Goal: Transaction & Acquisition: Purchase product/service

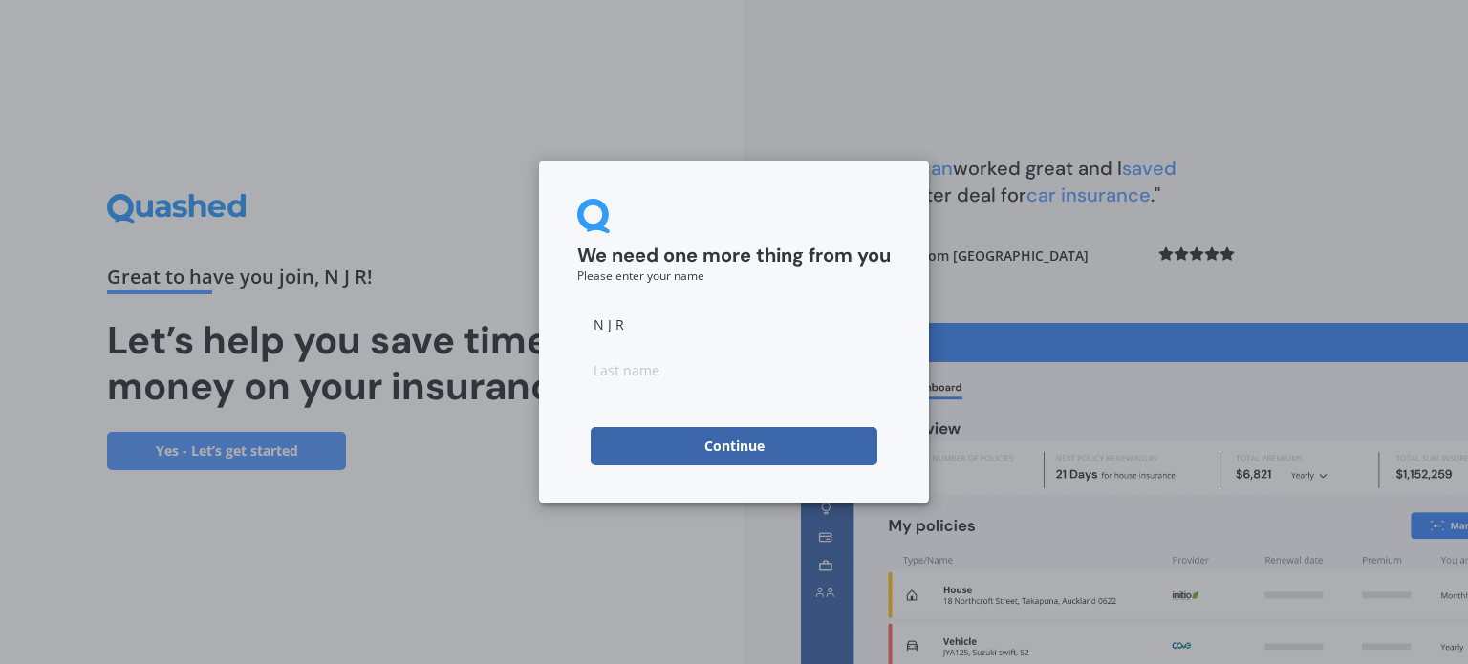
click at [637, 316] on input "N J R" at bounding box center [734, 324] width 314 height 38
drag, startPoint x: 664, startPoint y: 326, endPoint x: 450, endPoint y: 321, distance: 214.2
click at [455, 321] on div "We need one more thing from you Please enter your name N J RNeil Continue" at bounding box center [734, 332] width 1468 height 664
type input "[PERSON_NAME]"
drag, startPoint x: 529, startPoint y: 389, endPoint x: 556, endPoint y: 381, distance: 28.8
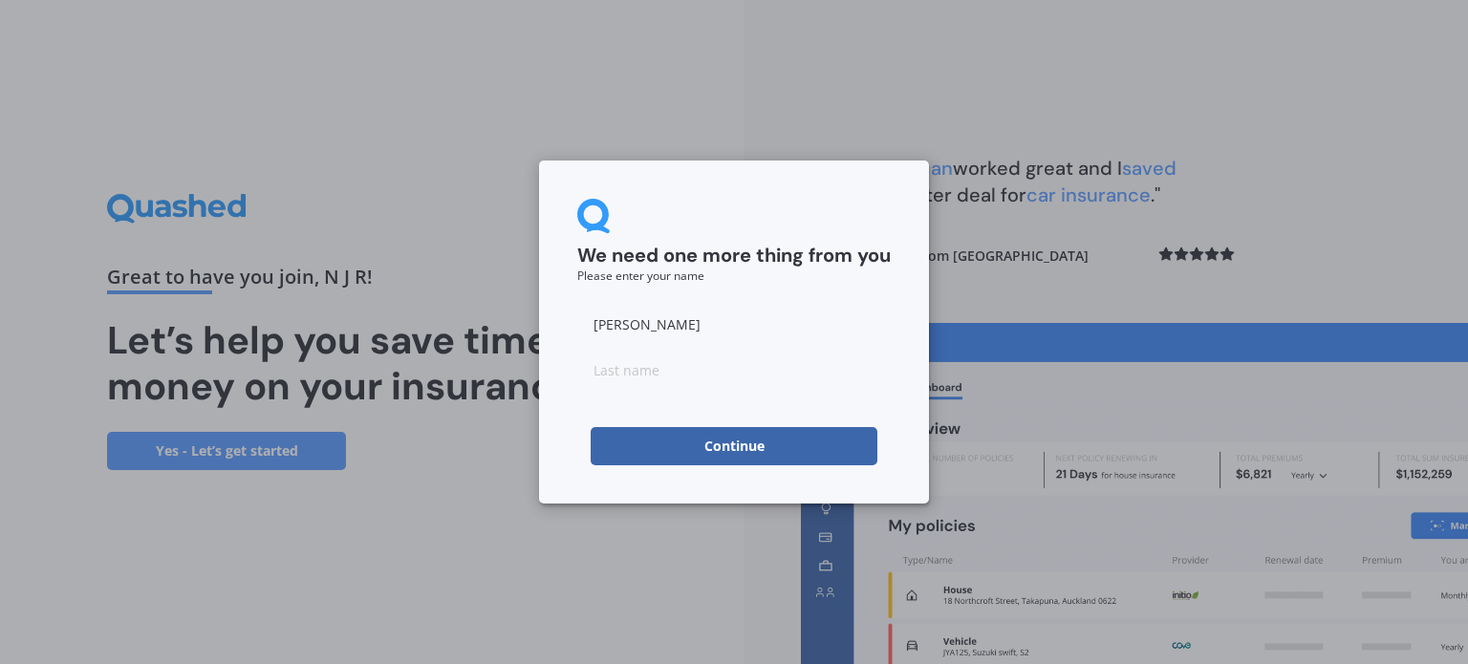
click at [556, 381] on div "We need one more thing from you Please enter your name [PERSON_NAME]" at bounding box center [734, 332] width 1468 height 664
click at [633, 378] on input at bounding box center [734, 370] width 314 height 38
type input "[PERSON_NAME]"
drag, startPoint x: 707, startPoint y: 450, endPoint x: 514, endPoint y: 431, distance: 194.1
click at [698, 450] on button "Continue" at bounding box center [734, 446] width 287 height 38
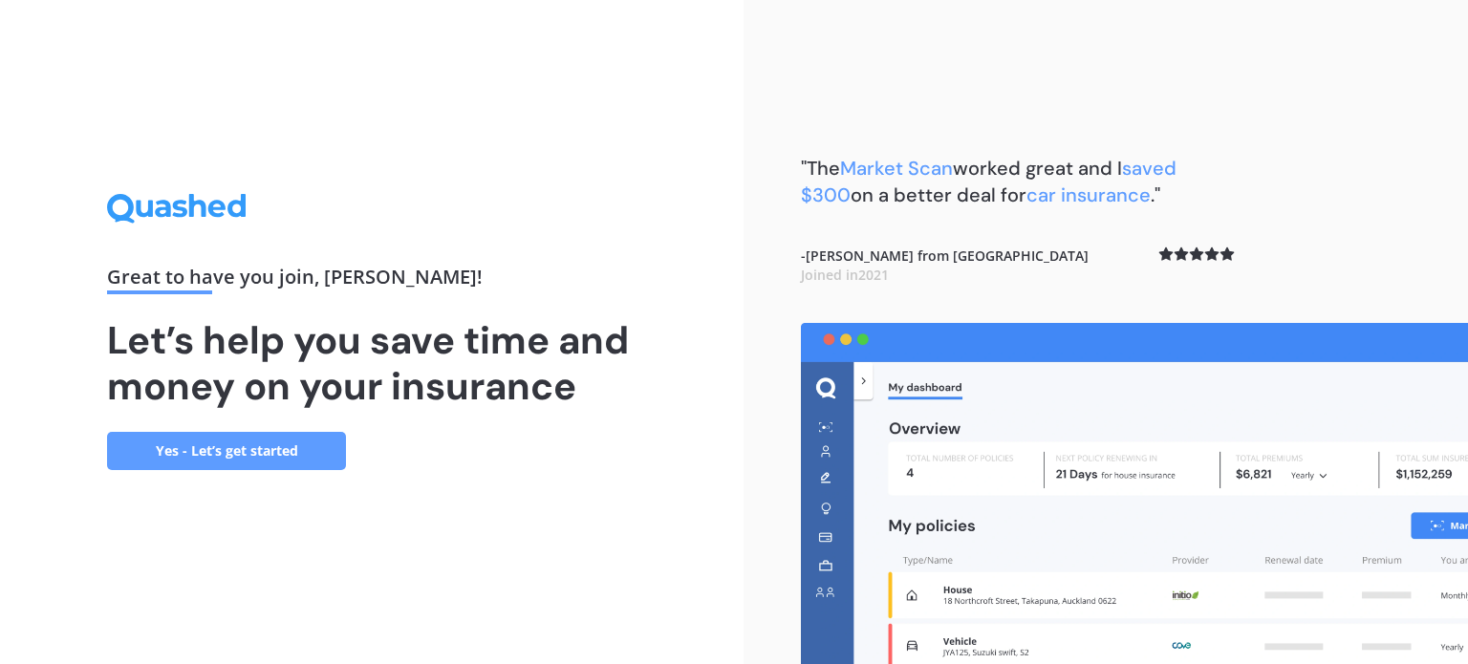
click at [306, 450] on link "Yes - Let’s get started" at bounding box center [226, 451] width 239 height 38
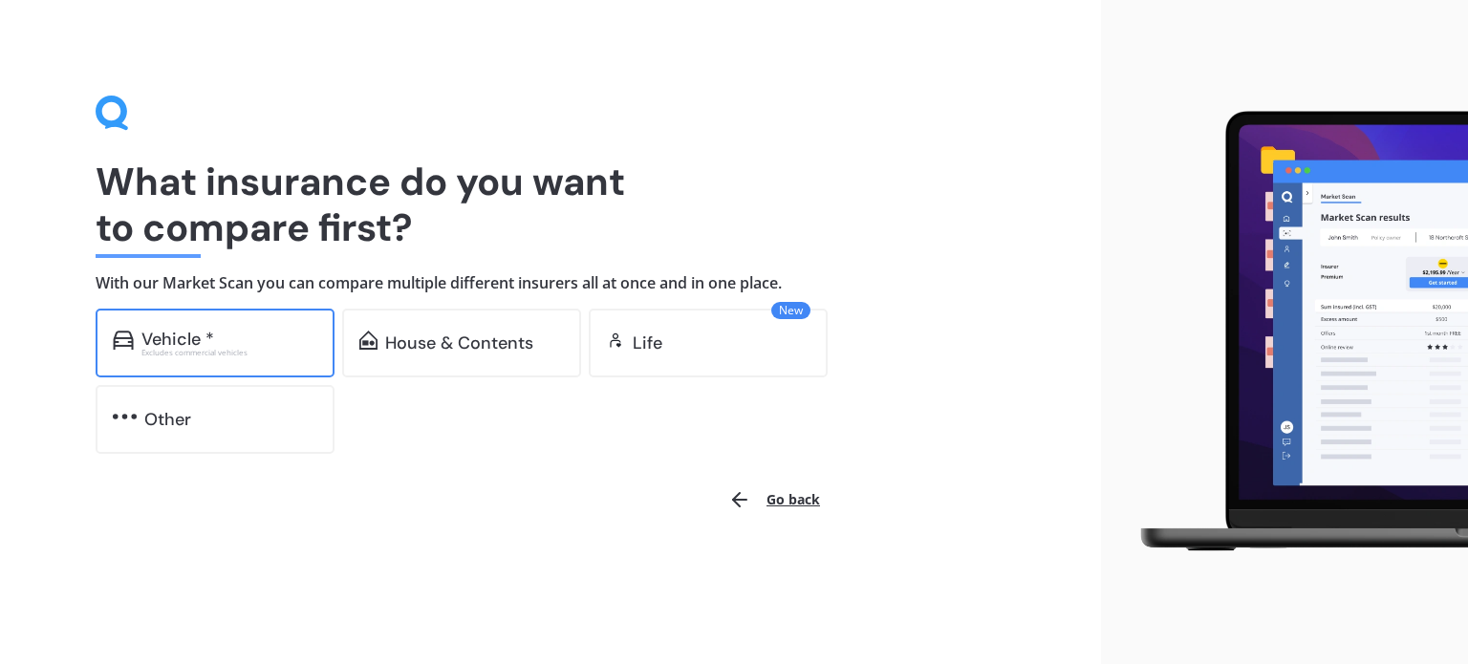
click at [175, 337] on div "Vehicle *" at bounding box center [177, 339] width 73 height 19
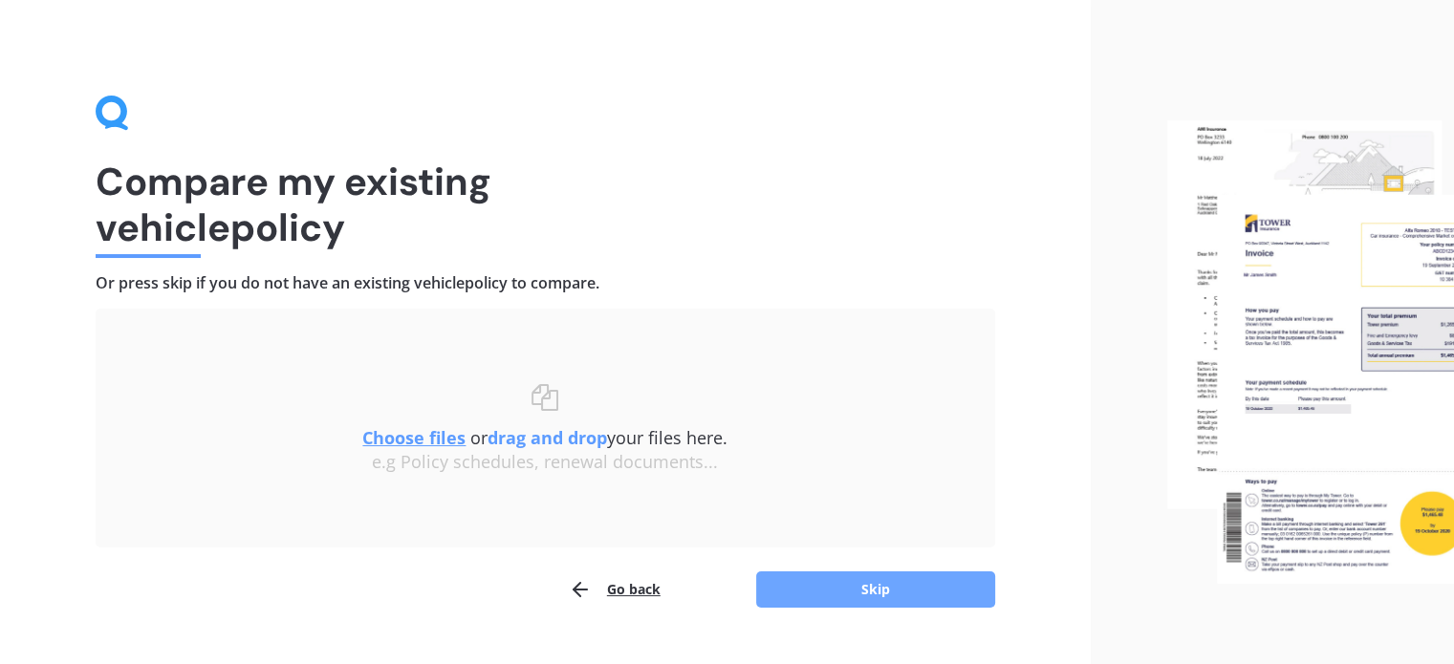
click at [904, 587] on button "Skip" at bounding box center [875, 590] width 239 height 36
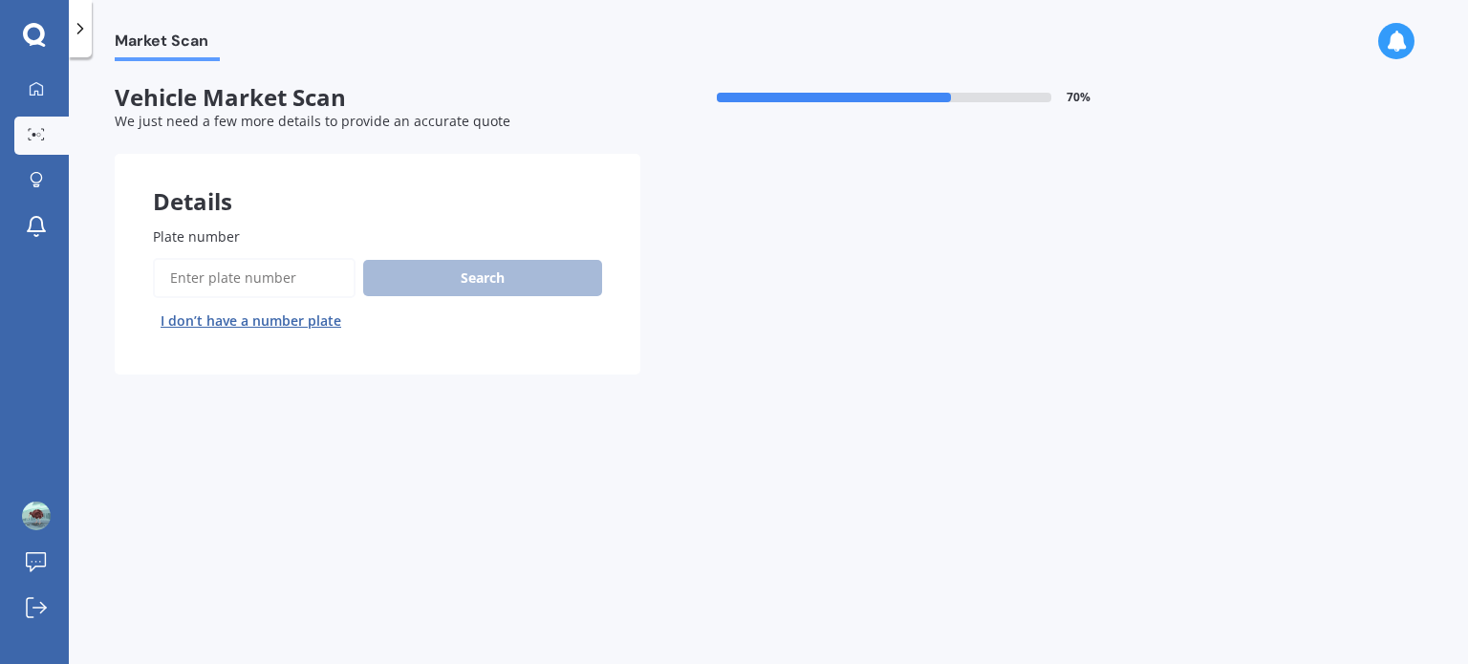
click at [235, 227] on span "Plate number" at bounding box center [196, 237] width 87 height 20
click at [235, 258] on input "Plate number" at bounding box center [254, 278] width 203 height 40
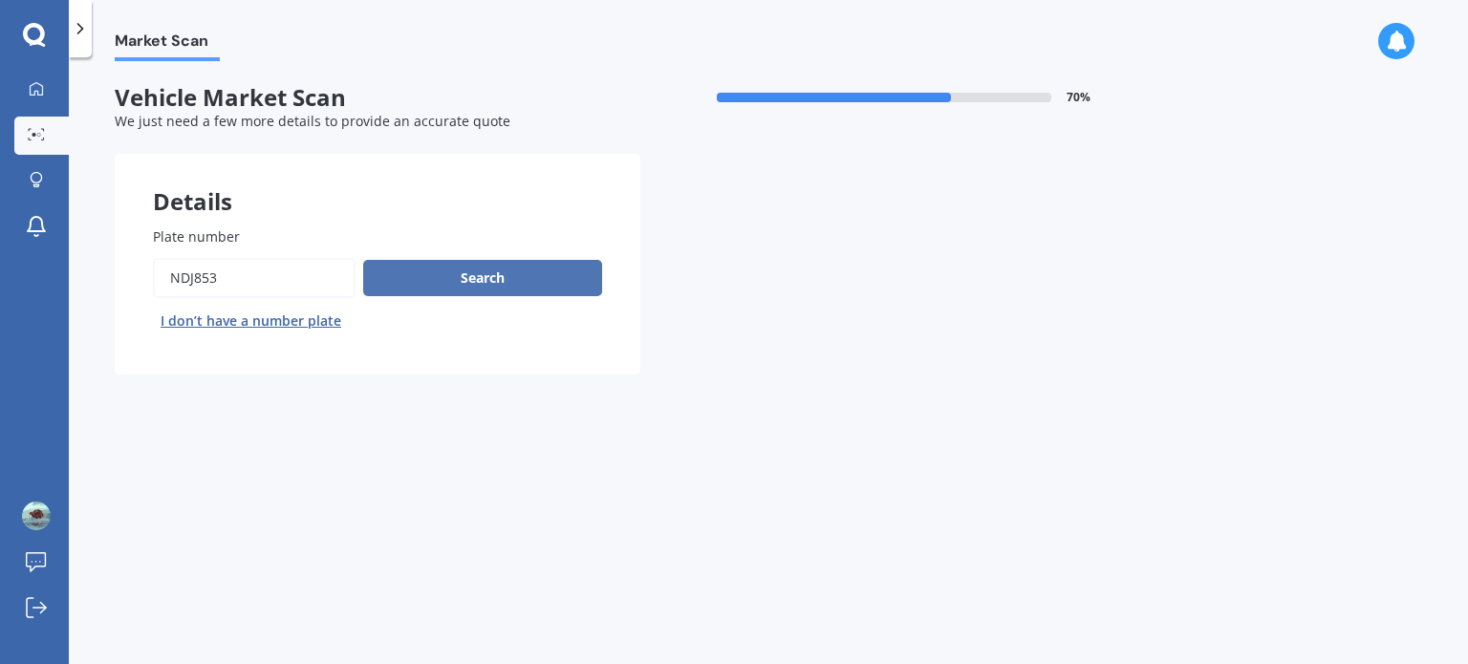
type input "nDJ853"
click at [488, 277] on button "Search" at bounding box center [482, 278] width 239 height 36
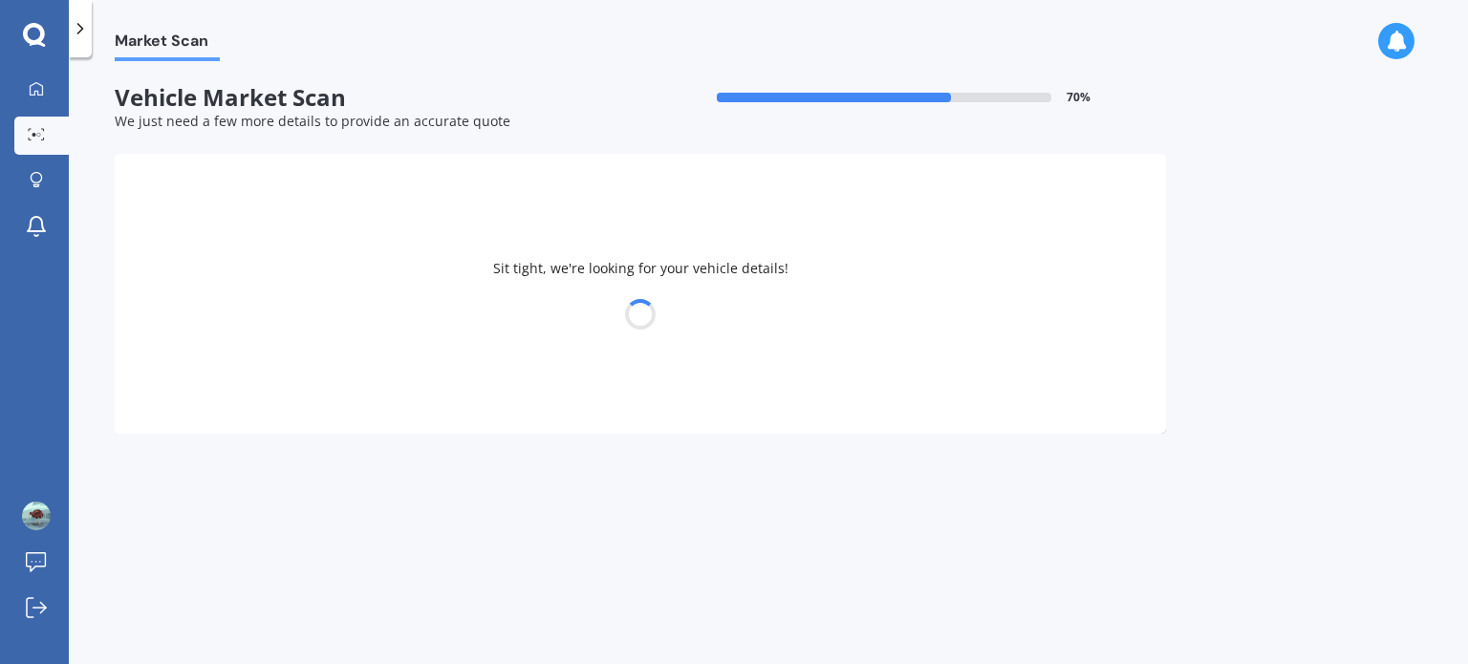
select select "KIA"
select select "SPORTAGE"
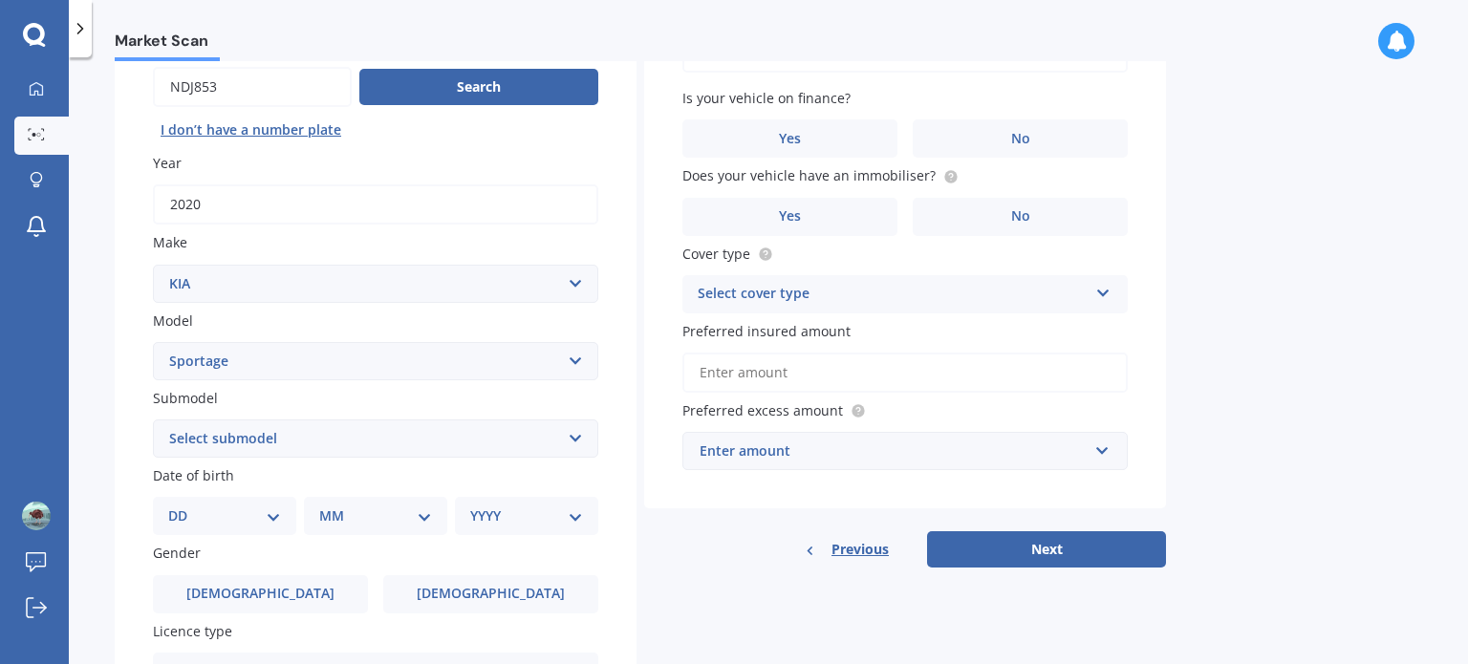
scroll to position [287, 0]
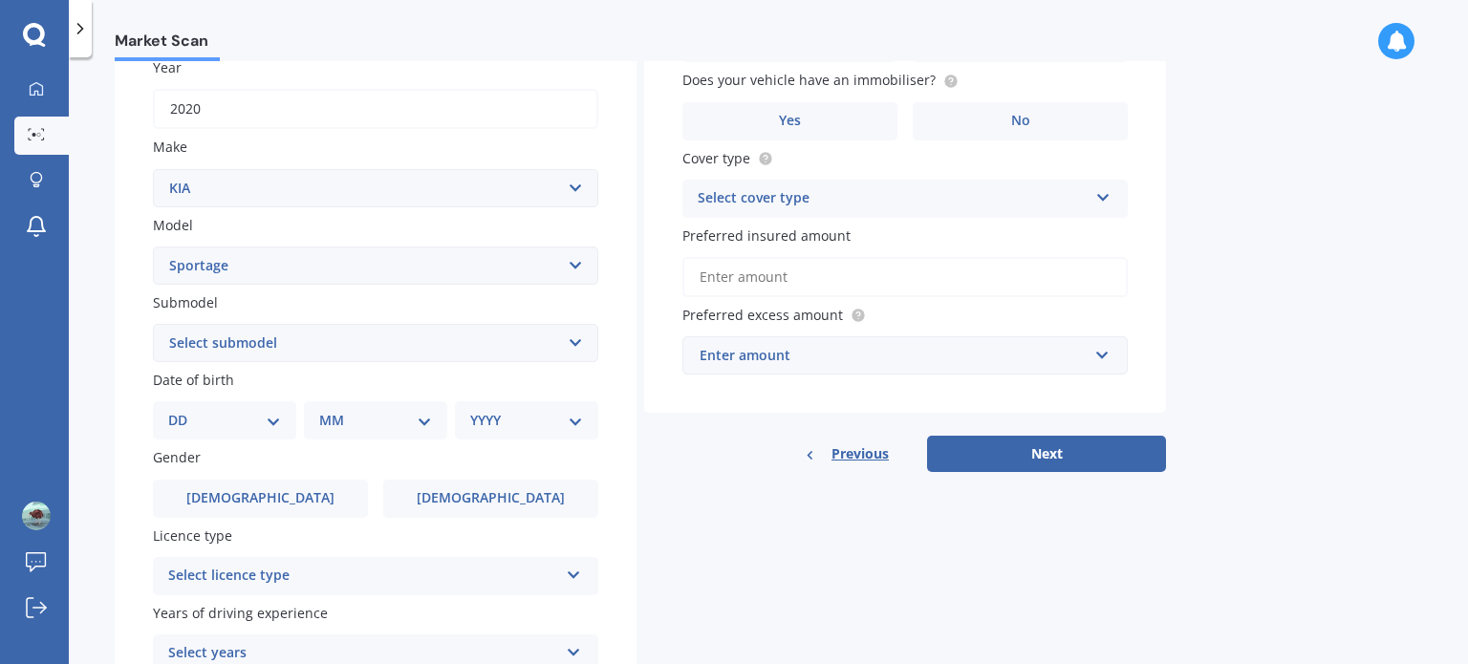
click at [574, 342] on select "Select submodel (All other) 2.0 4WD Petrol 2.0 EX Diesel 2.0 LX Diesel 2.4 EX A…" at bounding box center [376, 343] width 446 height 38
select select "URBAN GT-LINE 2.0P 2WD"
click at [153, 324] on select "Select submodel (All other) 2.0 4WD Petrol 2.0 EX Diesel 2.0 LX Diesel 2.4 EX A…" at bounding box center [376, 343] width 446 height 38
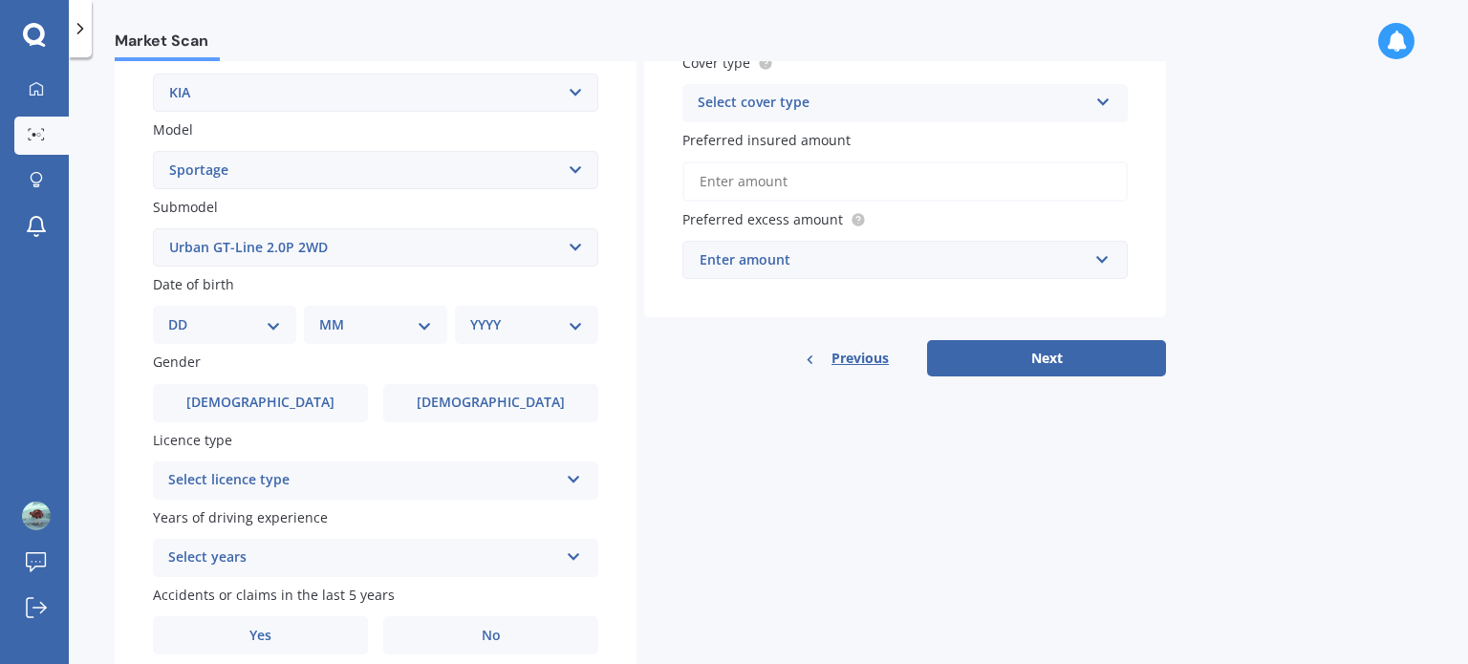
scroll to position [461, 0]
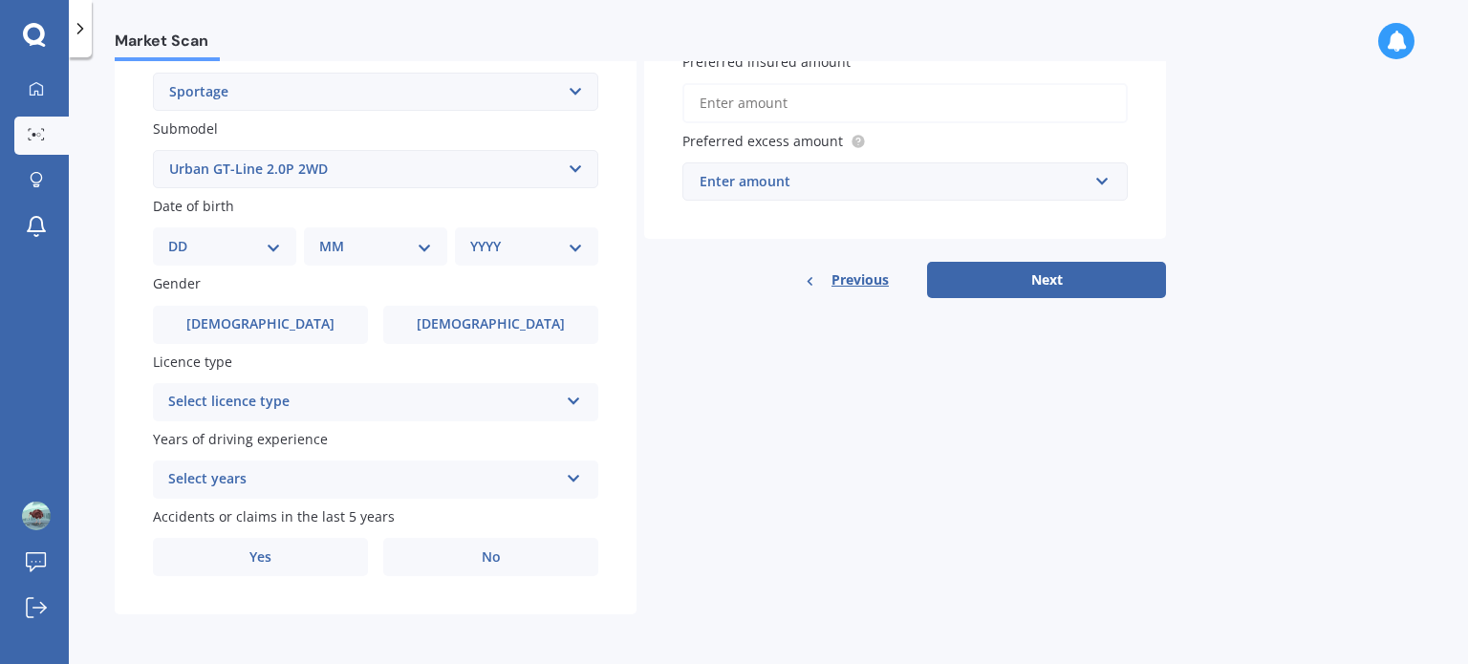
click at [576, 398] on icon at bounding box center [574, 397] width 16 height 13
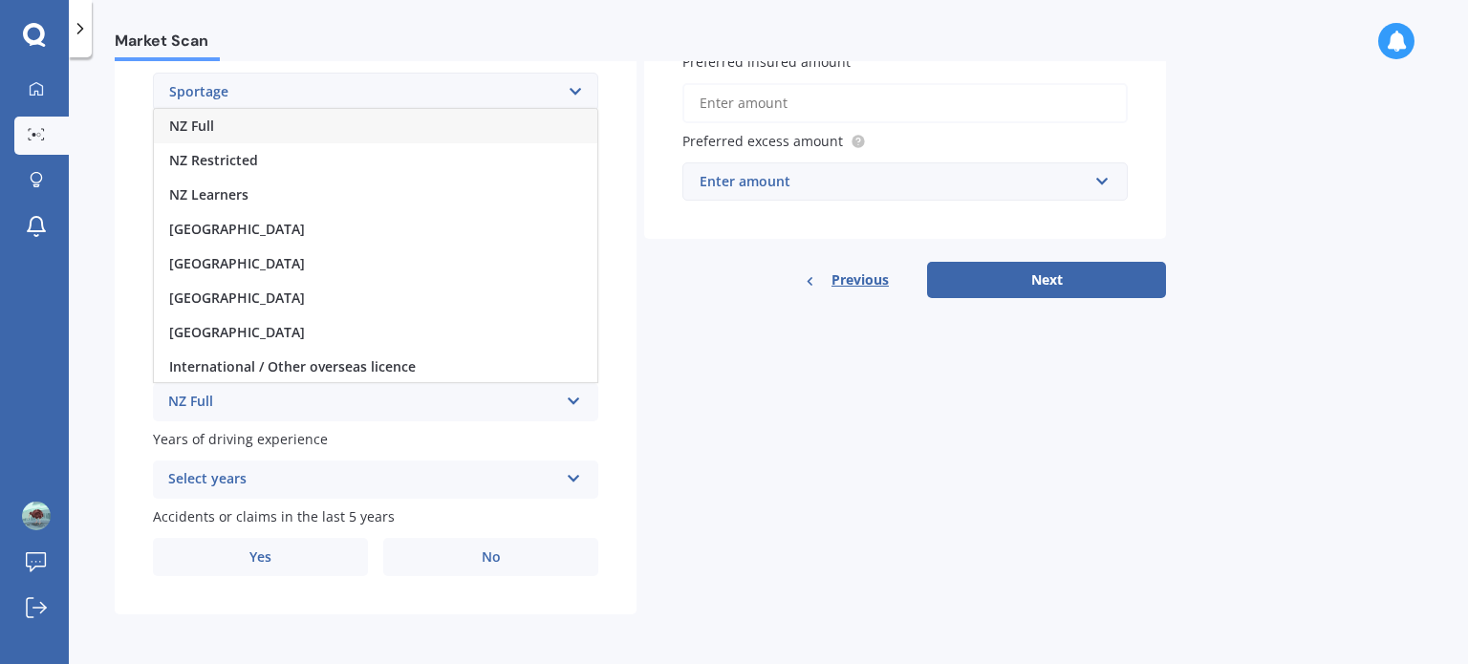
click at [199, 121] on span "NZ Full" at bounding box center [191, 126] width 45 height 18
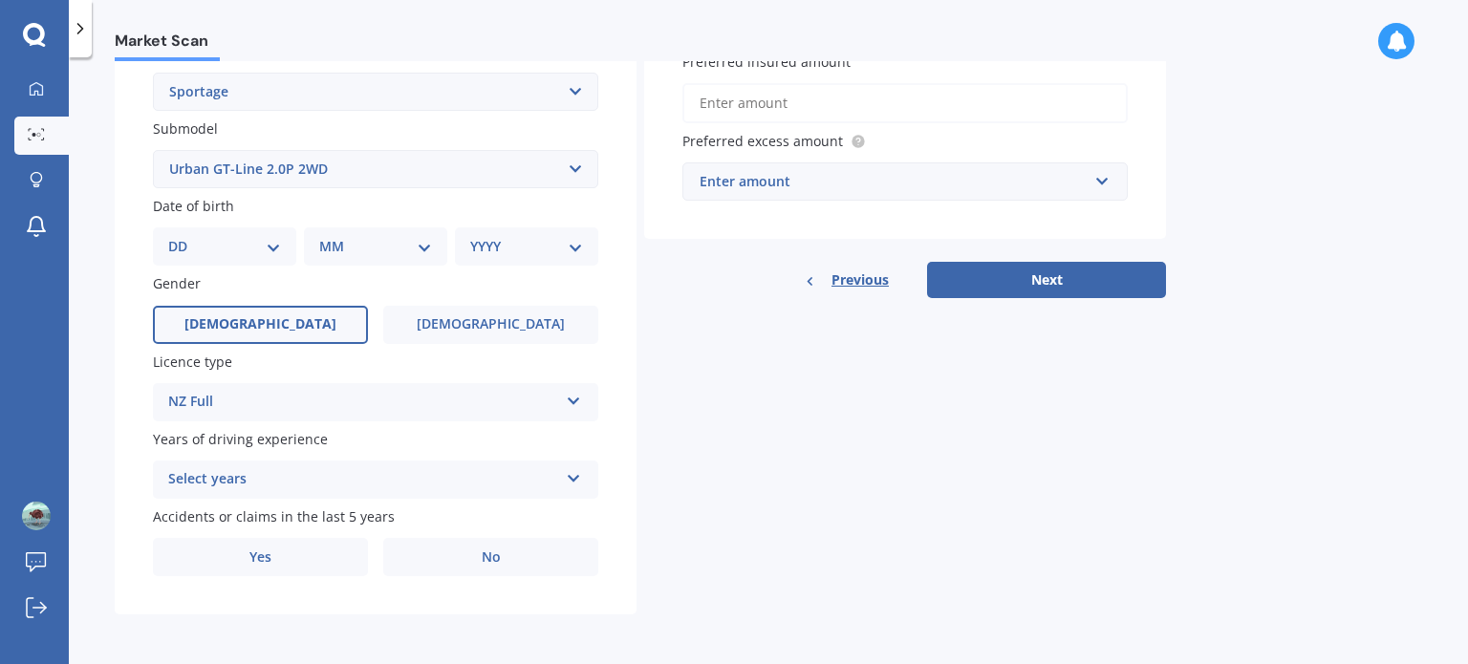
click at [266, 324] on span "[DEMOGRAPHIC_DATA]" at bounding box center [261, 324] width 152 height 16
click at [0, 0] on input "[DEMOGRAPHIC_DATA]" at bounding box center [0, 0] width 0 height 0
click at [261, 239] on select "DD 01 02 03 04 05 06 07 08 09 10 11 12 13 14 15 16 17 18 19 20 21 22 23 24 25 2…" at bounding box center [224, 246] width 113 height 21
select select "14"
click at [184, 236] on select "DD 01 02 03 04 05 06 07 08 09 10 11 12 13 14 15 16 17 18 19 20 21 22 23 24 25 2…" at bounding box center [224, 246] width 113 height 21
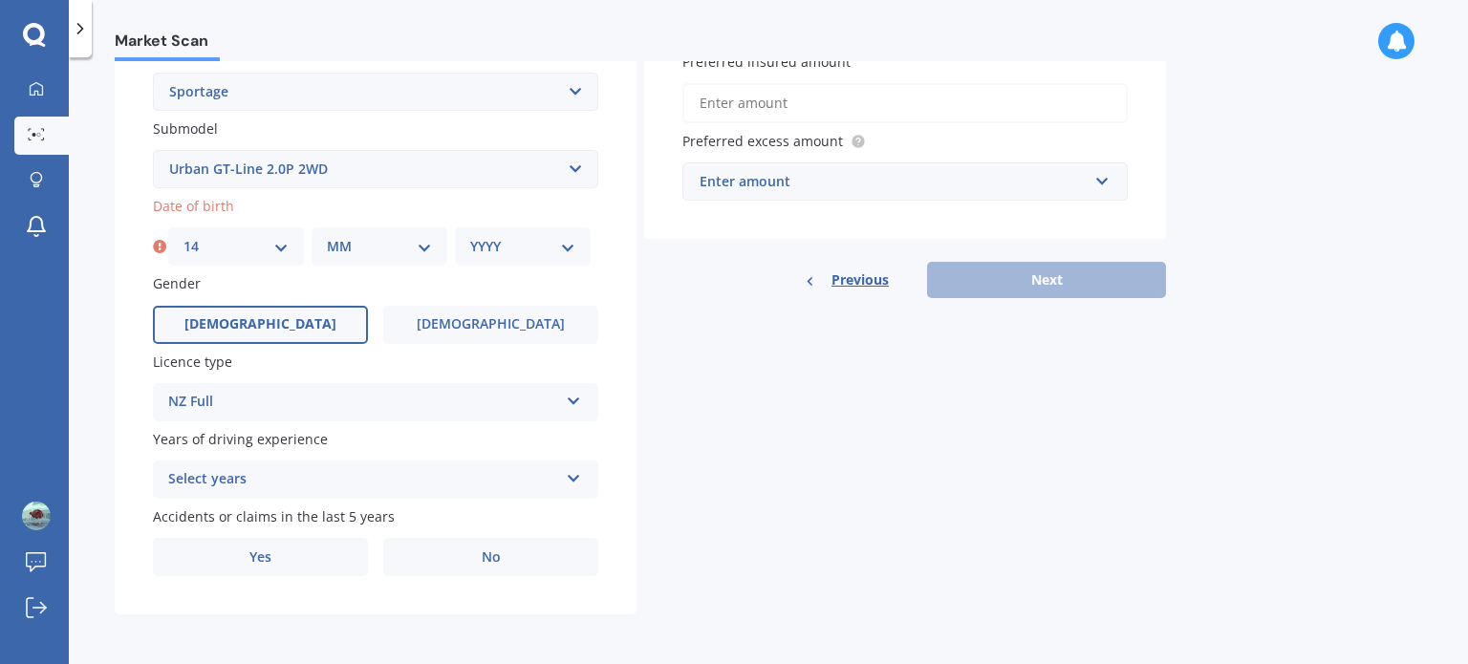
click at [338, 242] on select "MM 01 02 03 04 05 06 07 08 09 10 11 12" at bounding box center [379, 246] width 105 height 21
select select "11"
click at [327, 236] on select "MM 01 02 03 04 05 06 07 08 09 10 11 12" at bounding box center [379, 246] width 105 height 21
click at [496, 237] on select "YYYY 2025 2024 2023 2022 2021 2020 2019 2018 2017 2016 2015 2014 2013 2012 2011…" at bounding box center [522, 246] width 105 height 21
select select "1953"
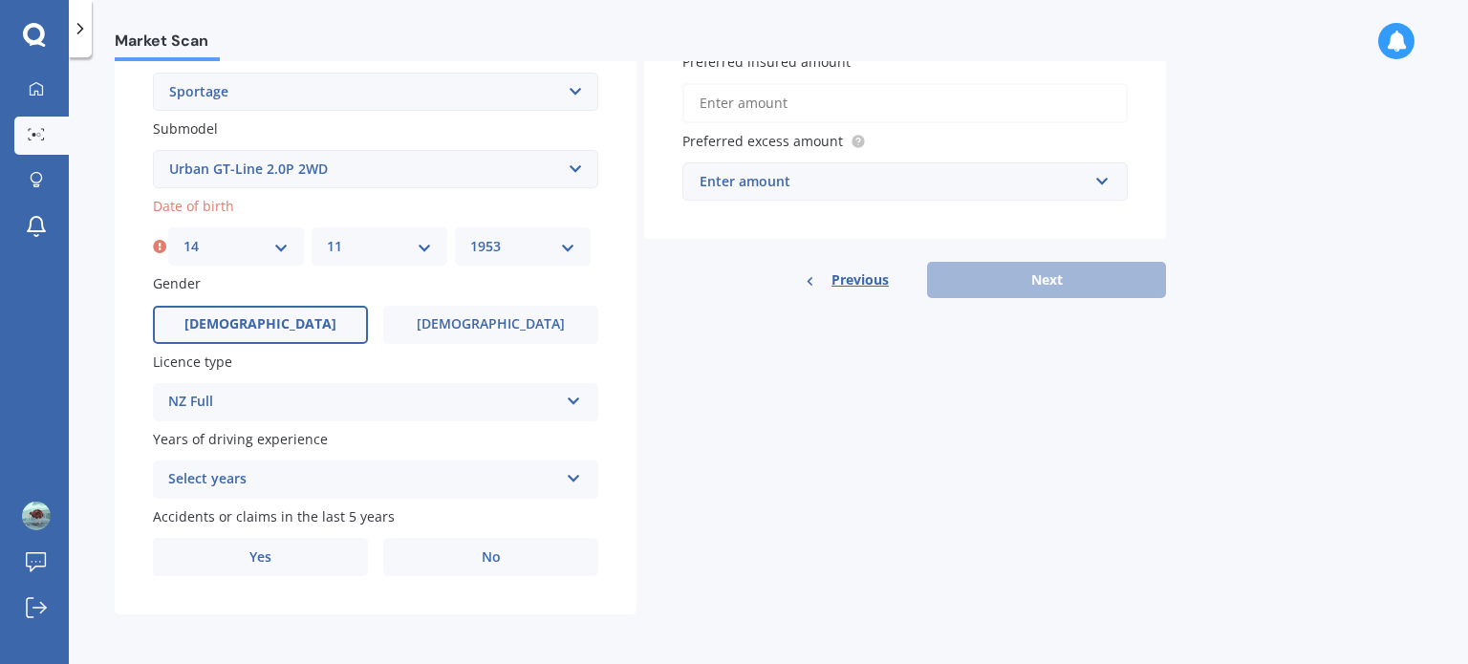
click at [470, 236] on select "YYYY 2025 2024 2023 2022 2021 2020 2019 2018 2017 2016 2015 2014 2013 2012 2011…" at bounding box center [522, 246] width 105 height 21
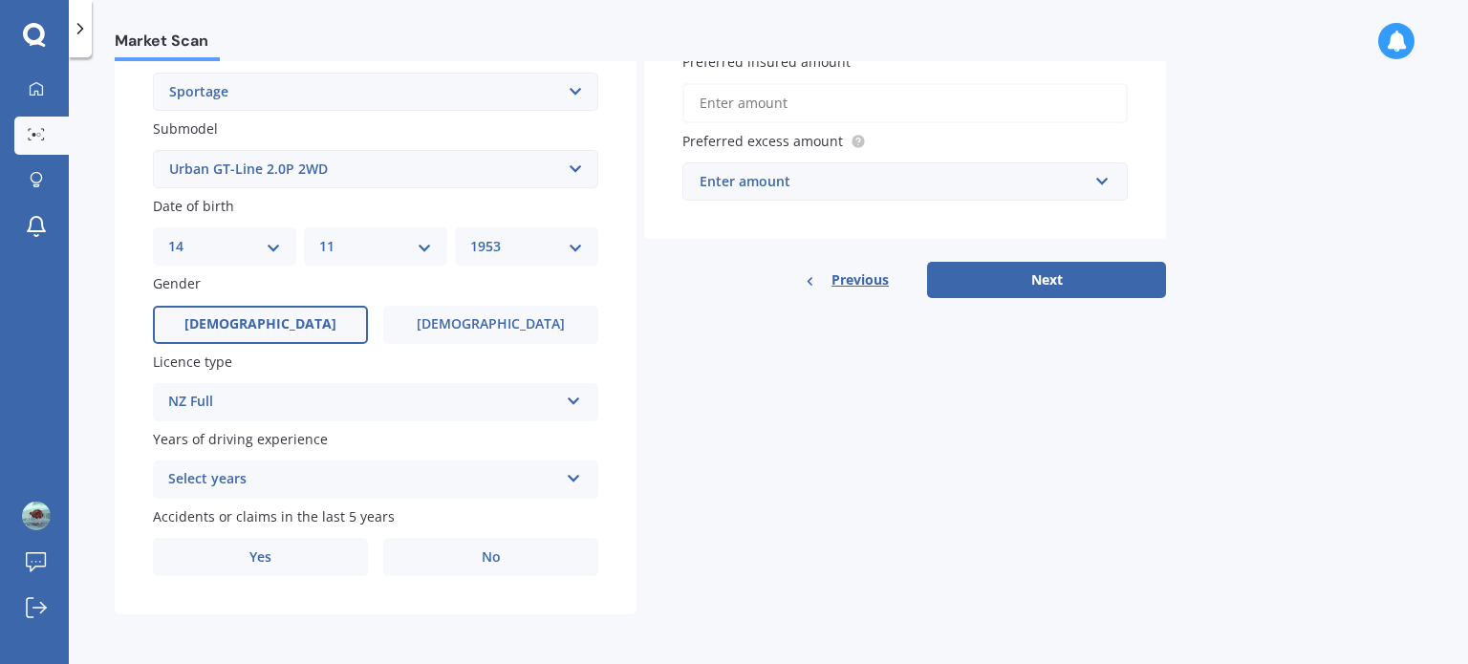
click at [575, 478] on icon at bounding box center [574, 474] width 16 height 13
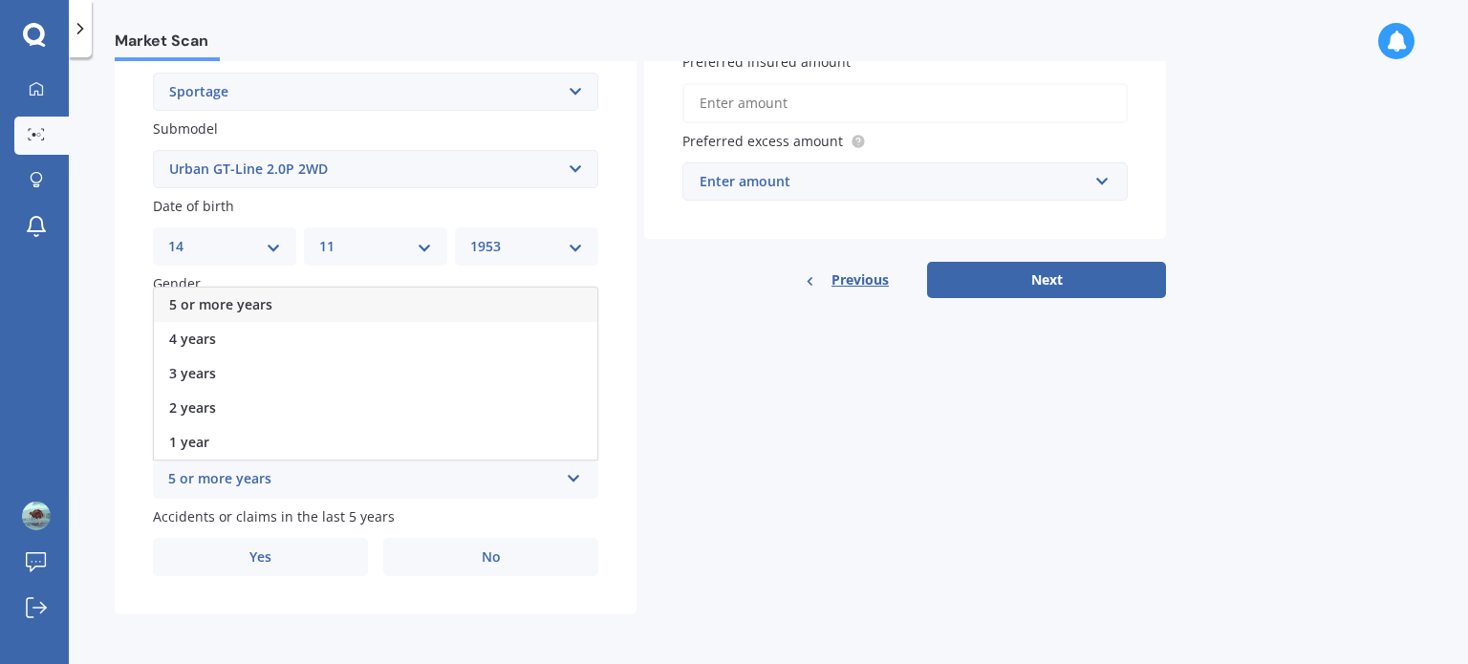
click at [207, 301] on span "5 or more years" at bounding box center [220, 304] width 103 height 18
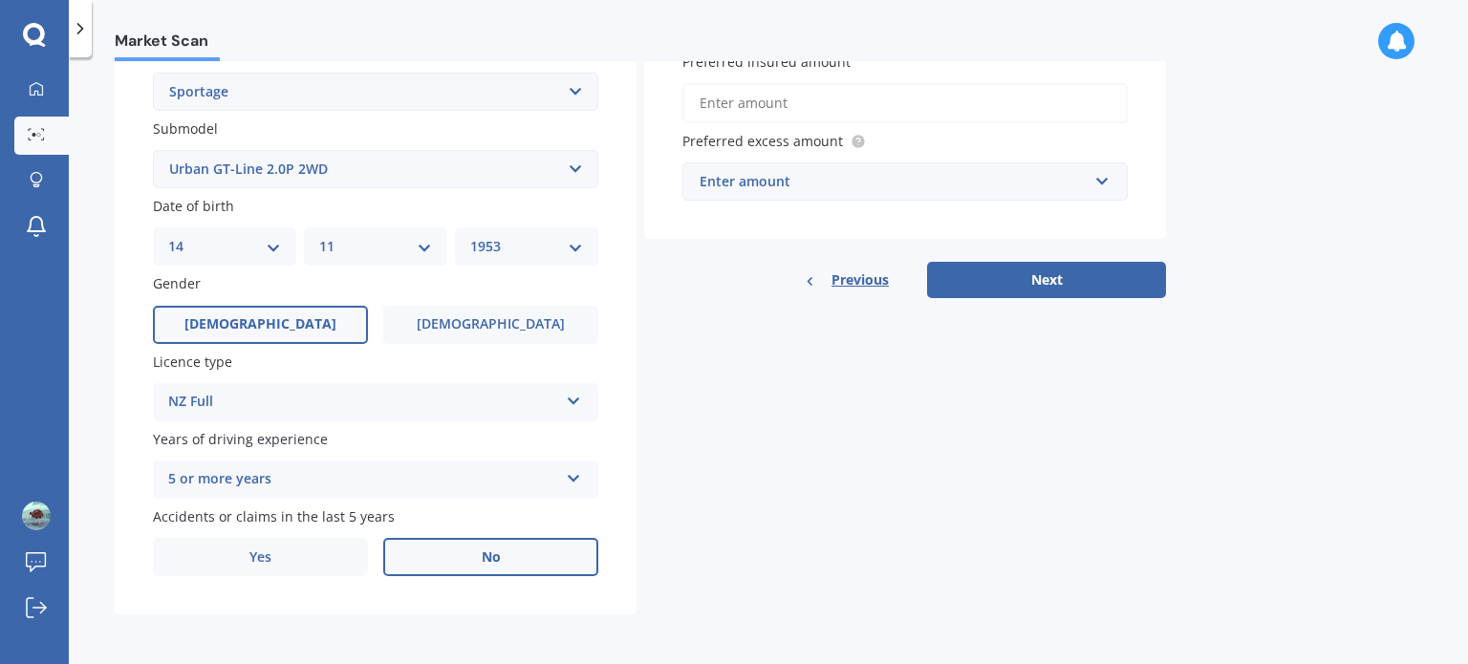
click at [482, 556] on span "No" at bounding box center [491, 558] width 19 height 16
click at [0, 0] on input "No" at bounding box center [0, 0] width 0 height 0
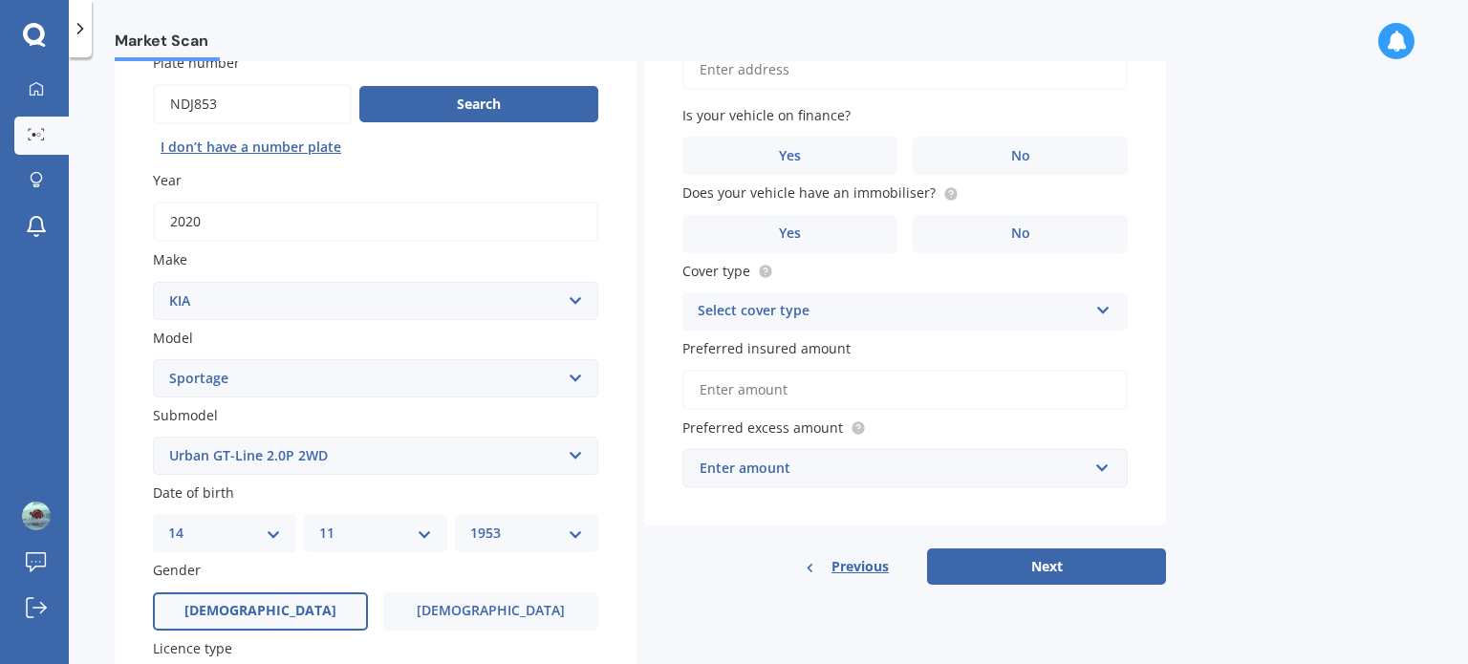
scroll to position [0, 0]
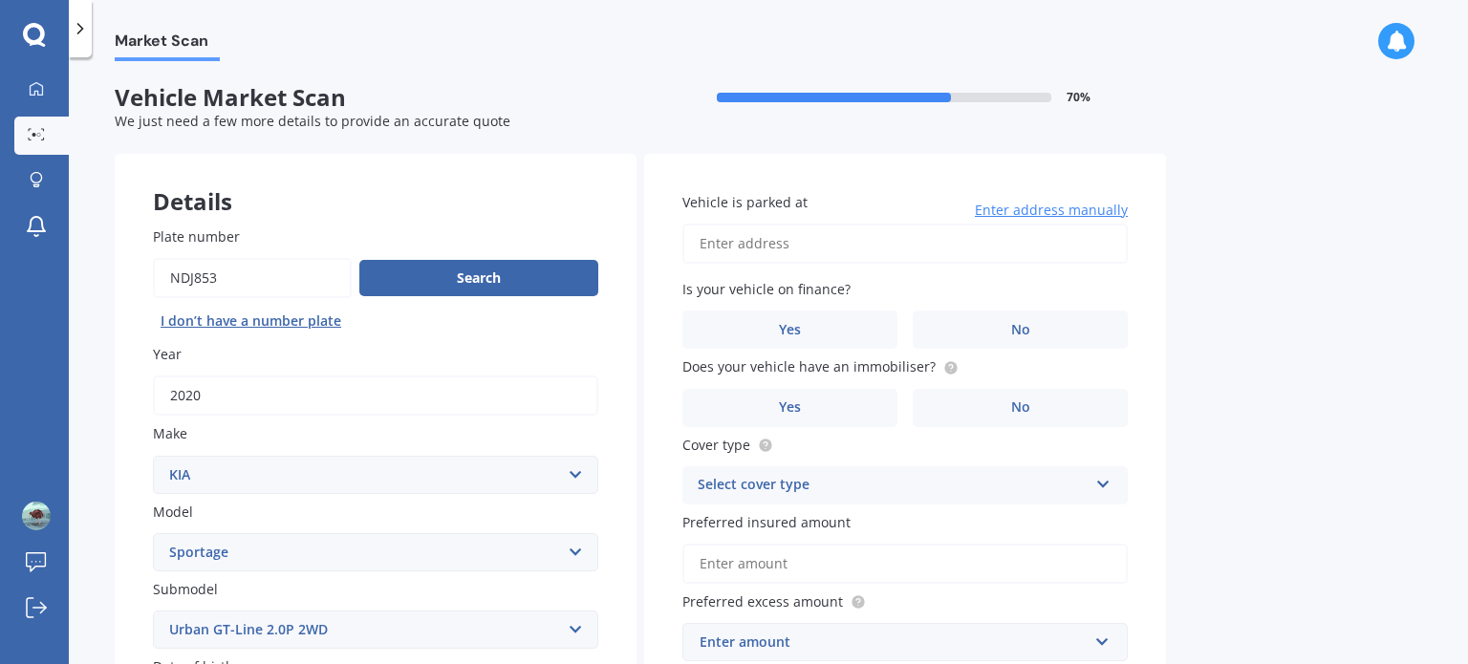
click at [888, 244] on input "Vehicle is parked at" at bounding box center [906, 244] width 446 height 40
type input "[STREET_ADDRESS]"
click at [1029, 322] on span "No" at bounding box center [1020, 330] width 19 height 16
click at [0, 0] on input "No" at bounding box center [0, 0] width 0 height 0
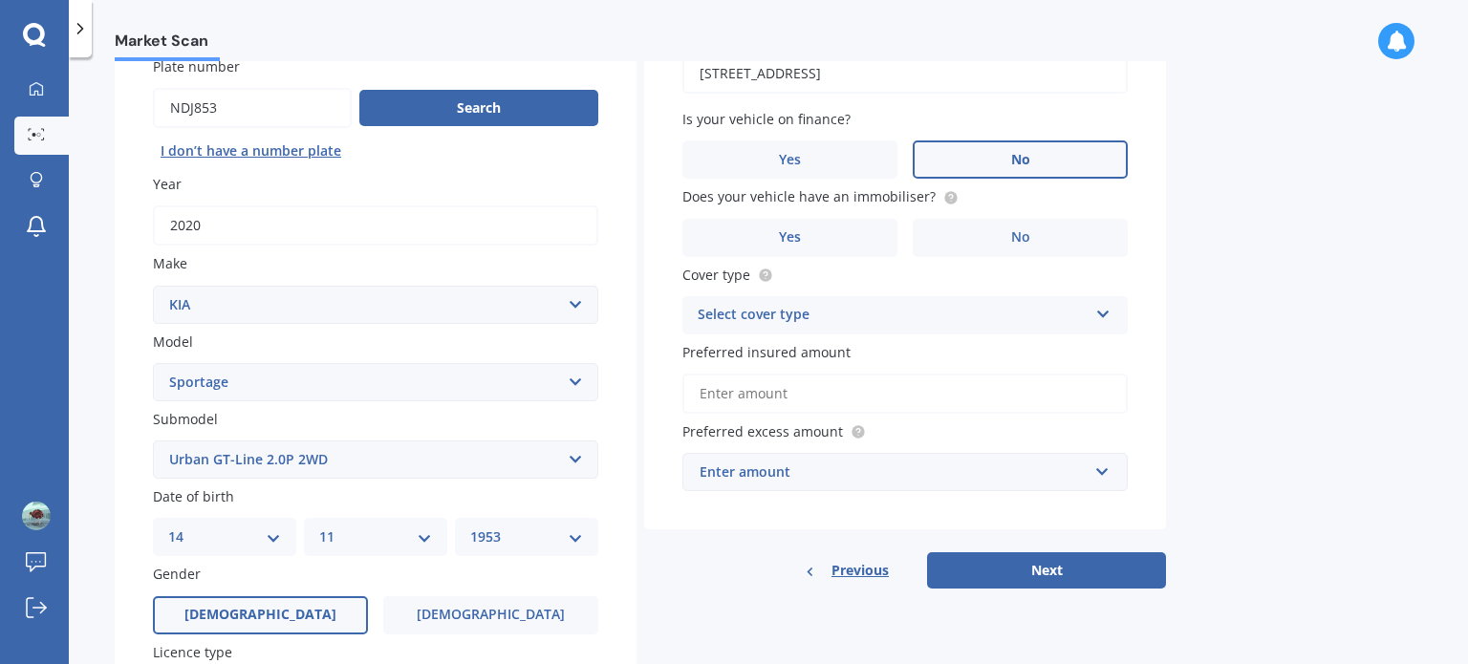
scroll to position [191, 0]
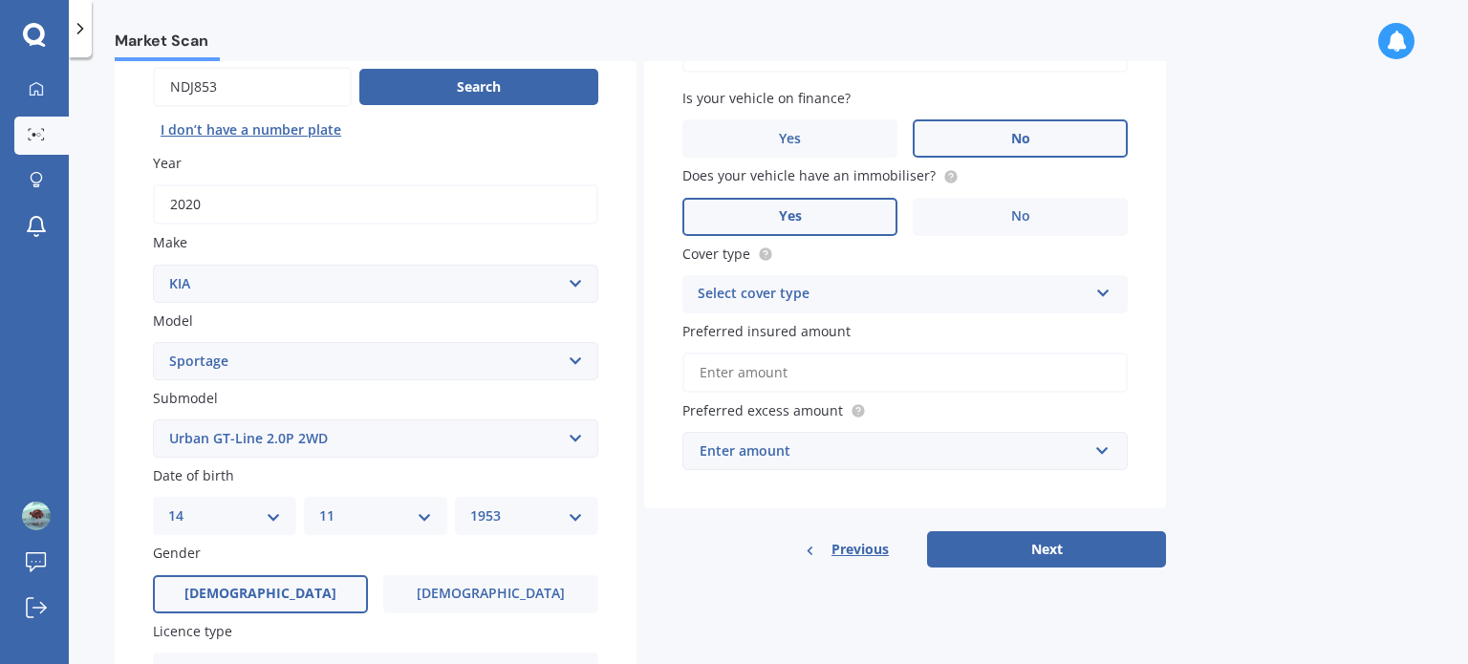
click at [802, 213] on label "Yes" at bounding box center [790, 217] width 215 height 38
click at [0, 0] on input "Yes" at bounding box center [0, 0] width 0 height 0
click at [1102, 287] on icon at bounding box center [1104, 289] width 16 height 13
click at [768, 326] on span "Comprehensive" at bounding box center [749, 331] width 101 height 18
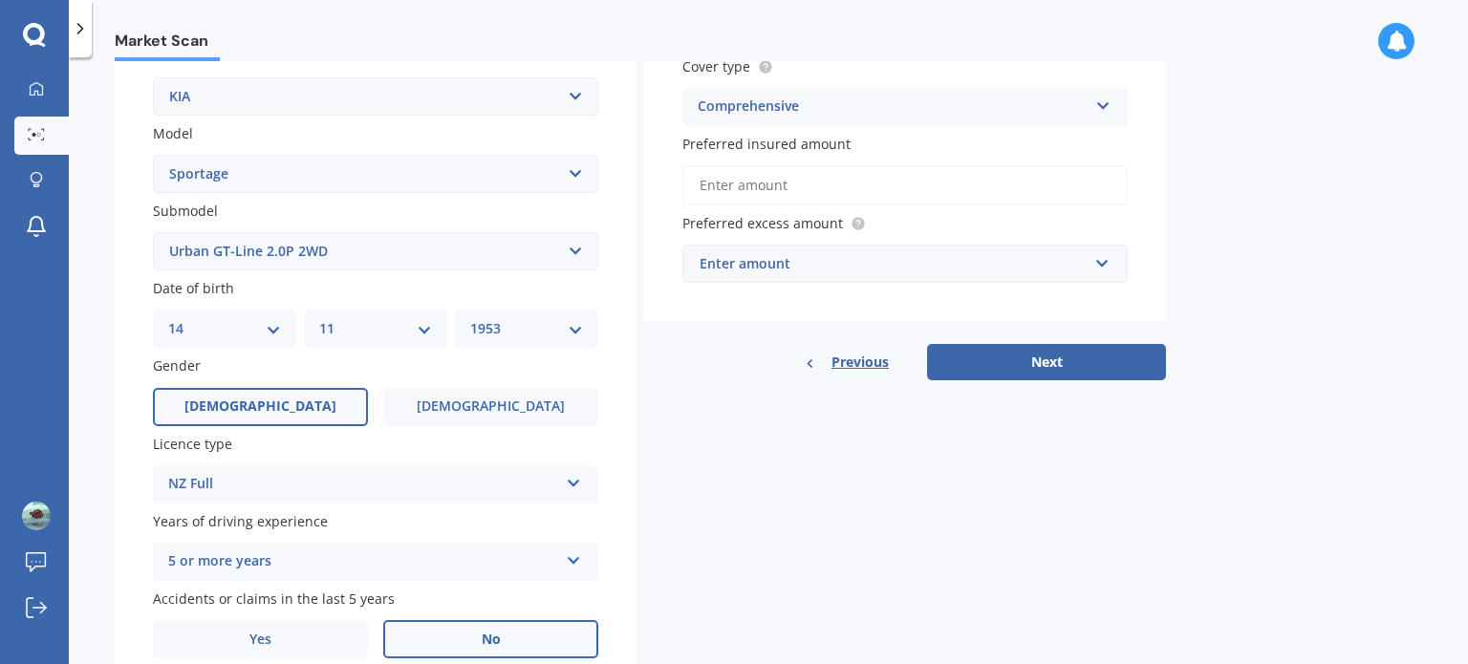
scroll to position [382, 0]
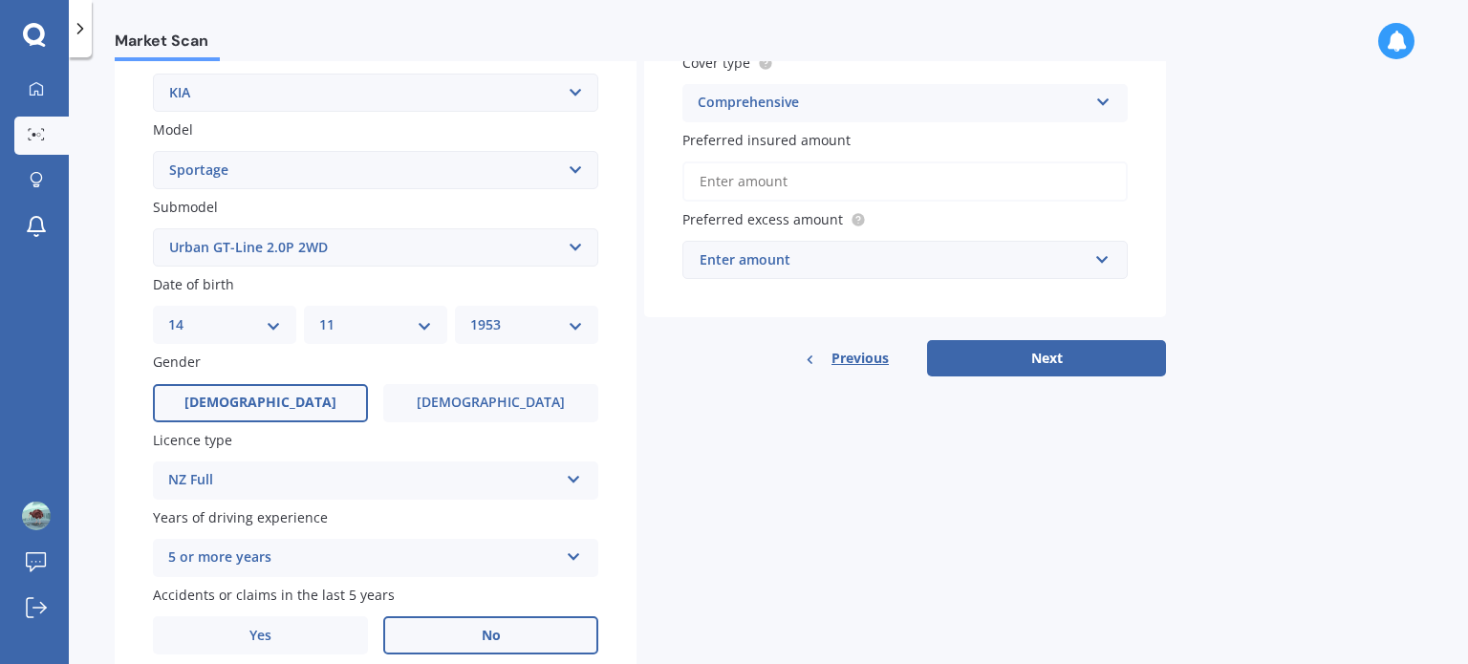
click at [809, 182] on input "Preferred insured amount" at bounding box center [906, 182] width 446 height 40
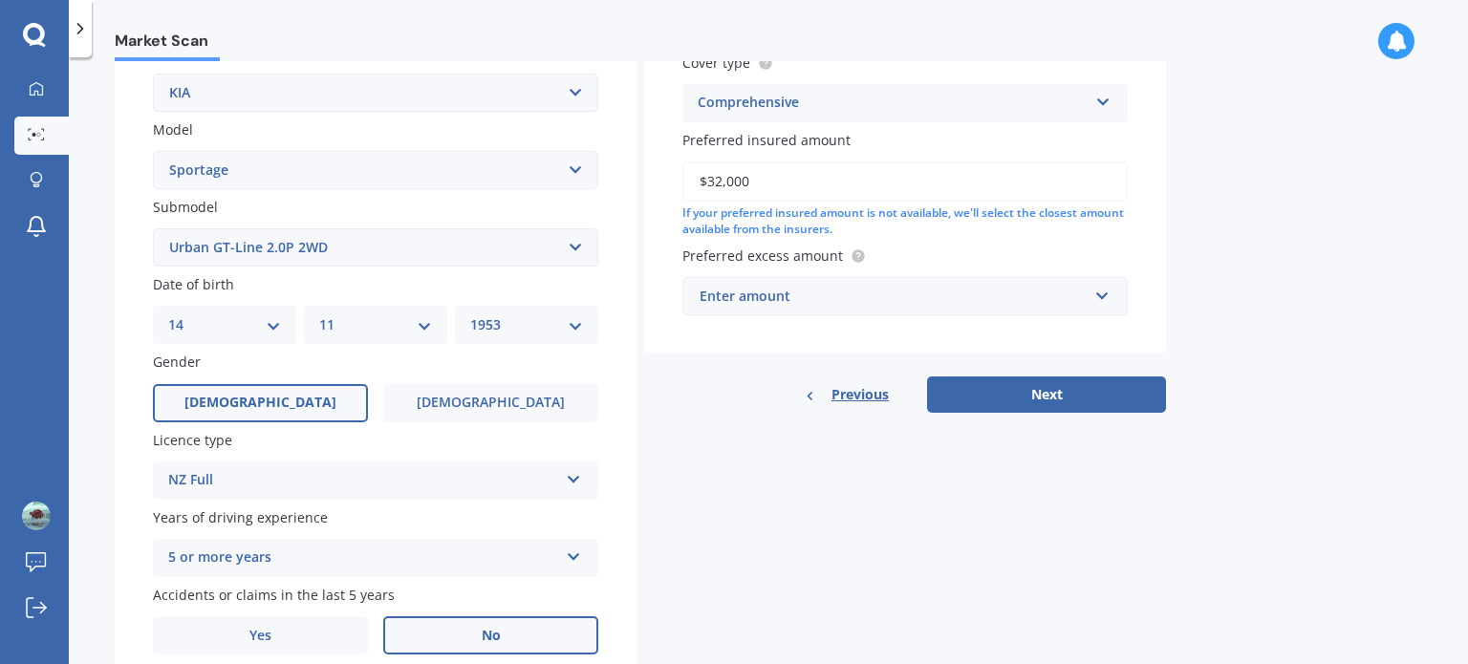
type input "$32,000"
click at [1101, 297] on input "text" at bounding box center [899, 296] width 428 height 36
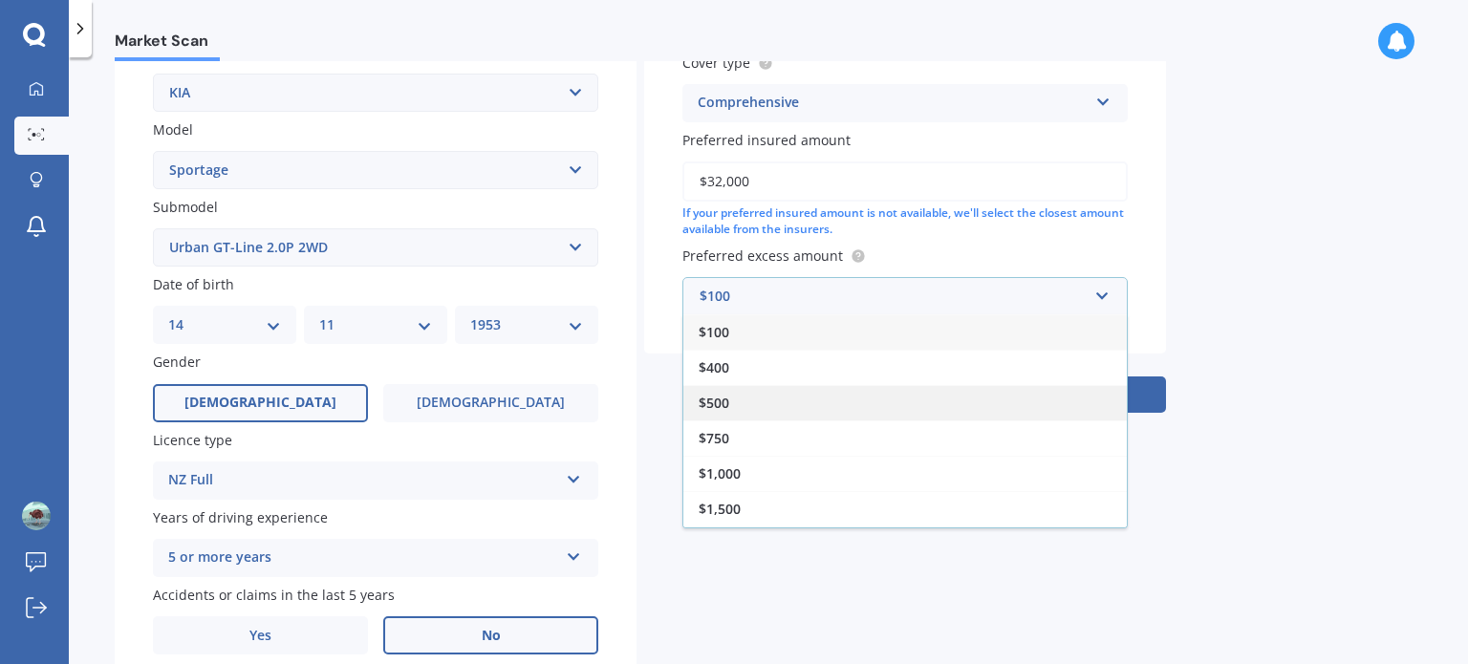
click at [938, 389] on div "$500" at bounding box center [906, 402] width 444 height 35
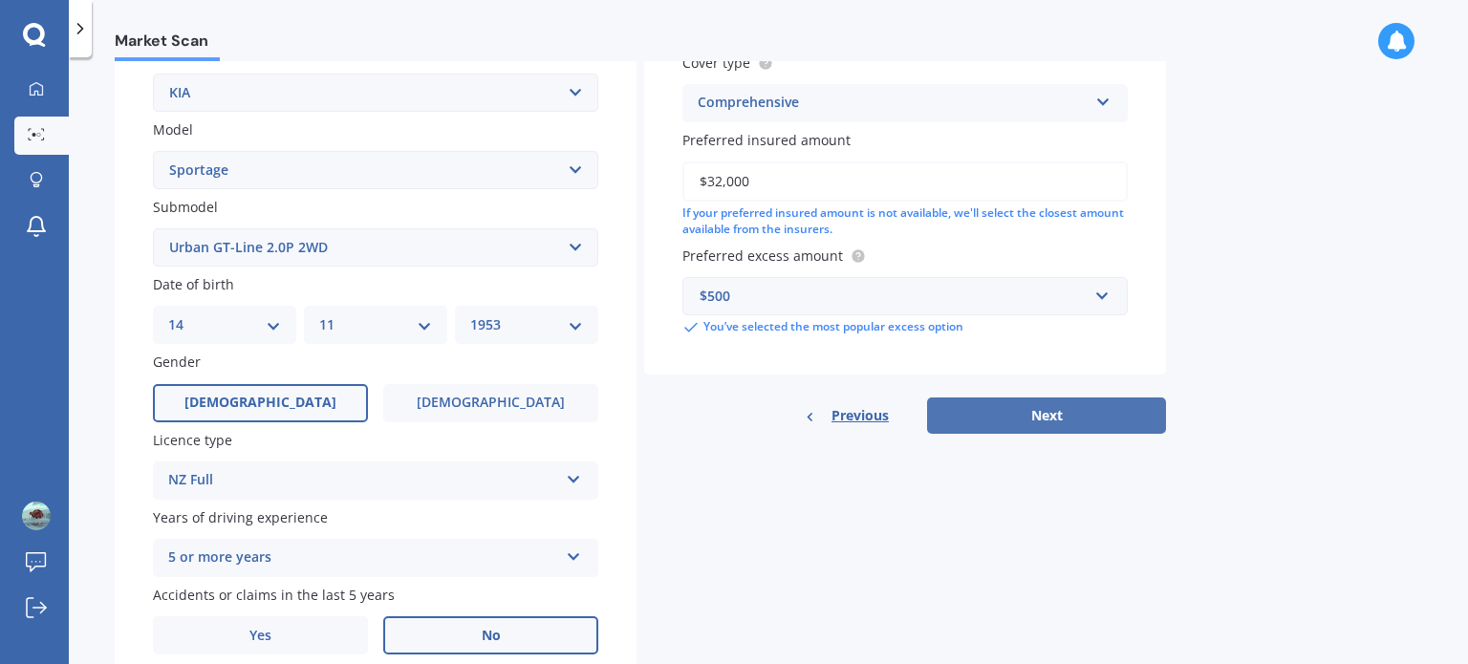
click at [1029, 407] on button "Next" at bounding box center [1046, 416] width 239 height 36
select select "14"
select select "11"
select select "1953"
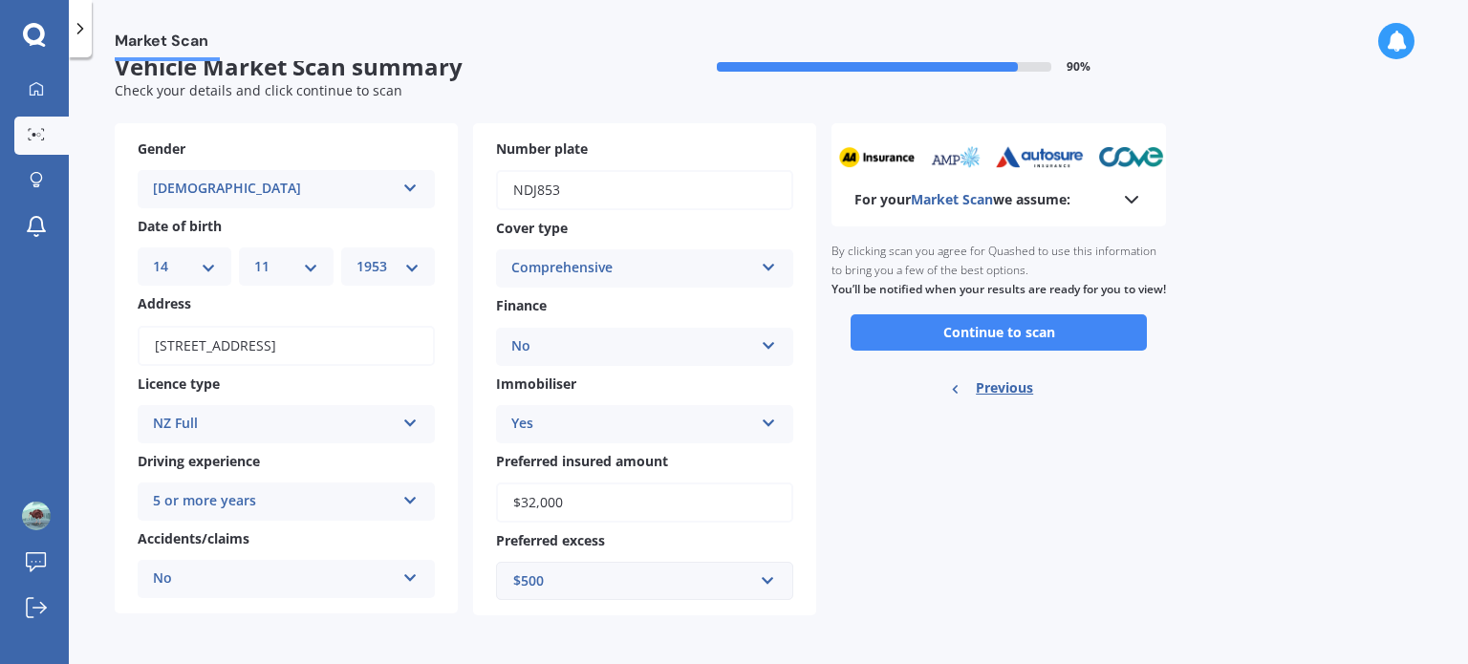
scroll to position [0, 0]
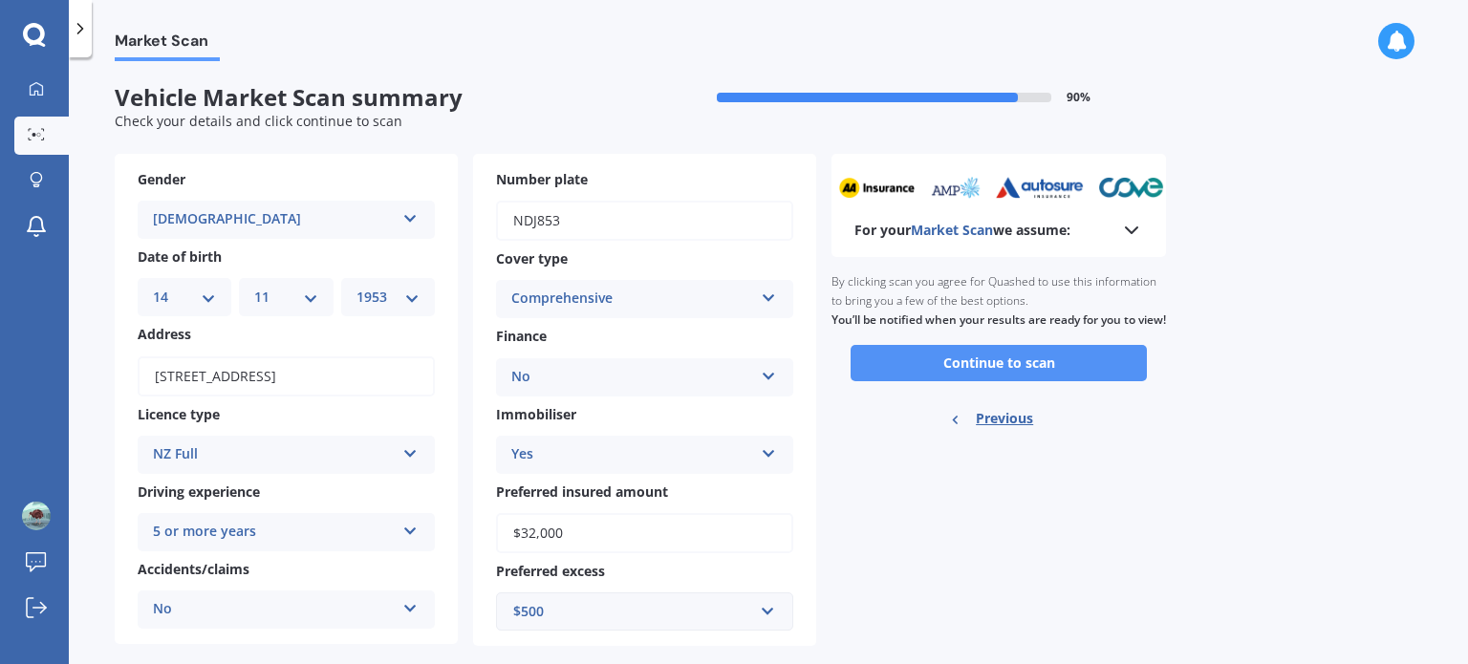
click at [1028, 378] on button "Continue to scan" at bounding box center [999, 363] width 296 height 36
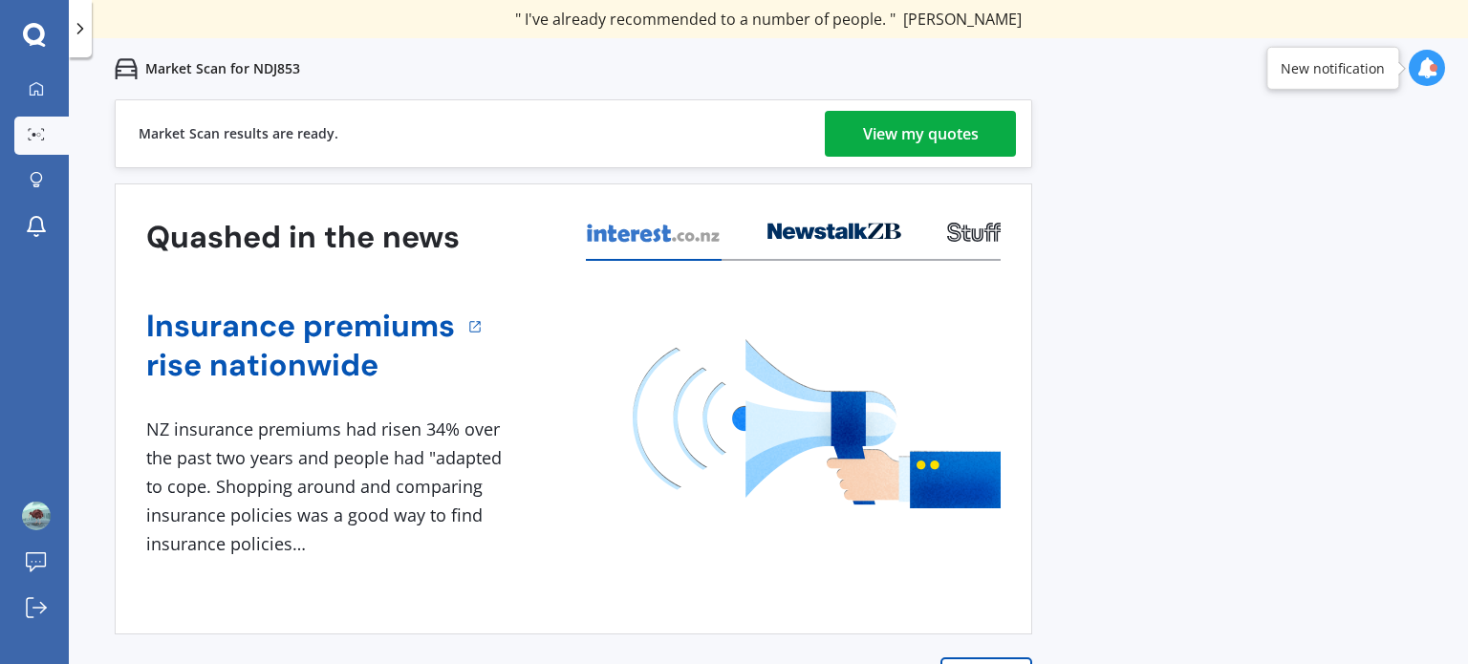
click at [917, 133] on div "View my quotes" at bounding box center [921, 134] width 116 height 46
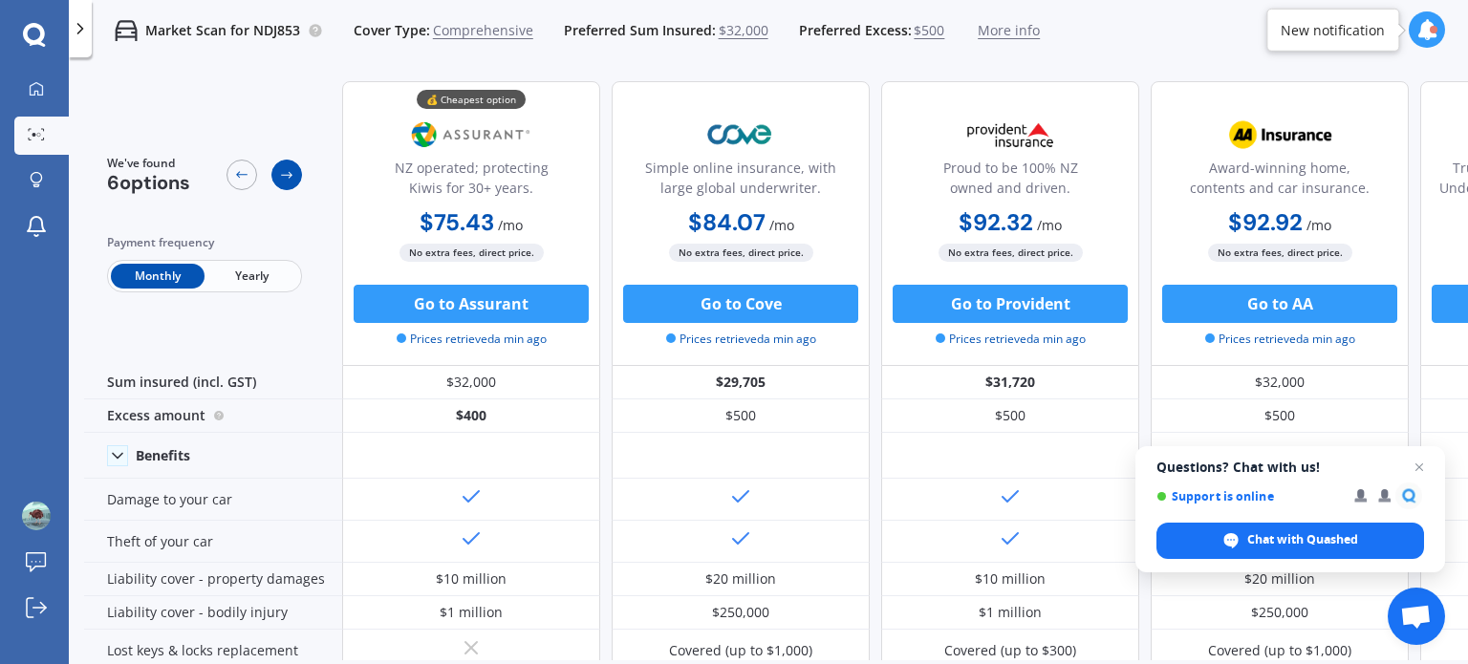
click at [287, 178] on icon at bounding box center [286, 174] width 15 height 15
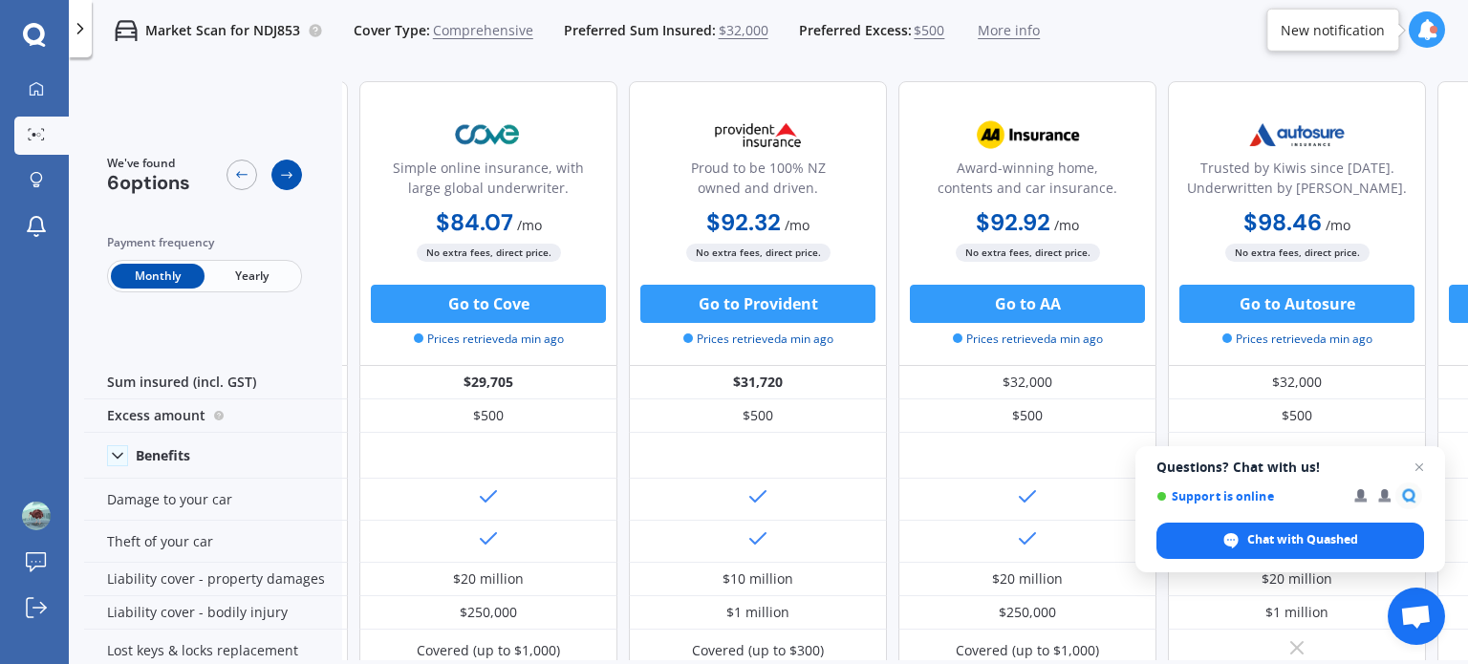
scroll to position [0, 258]
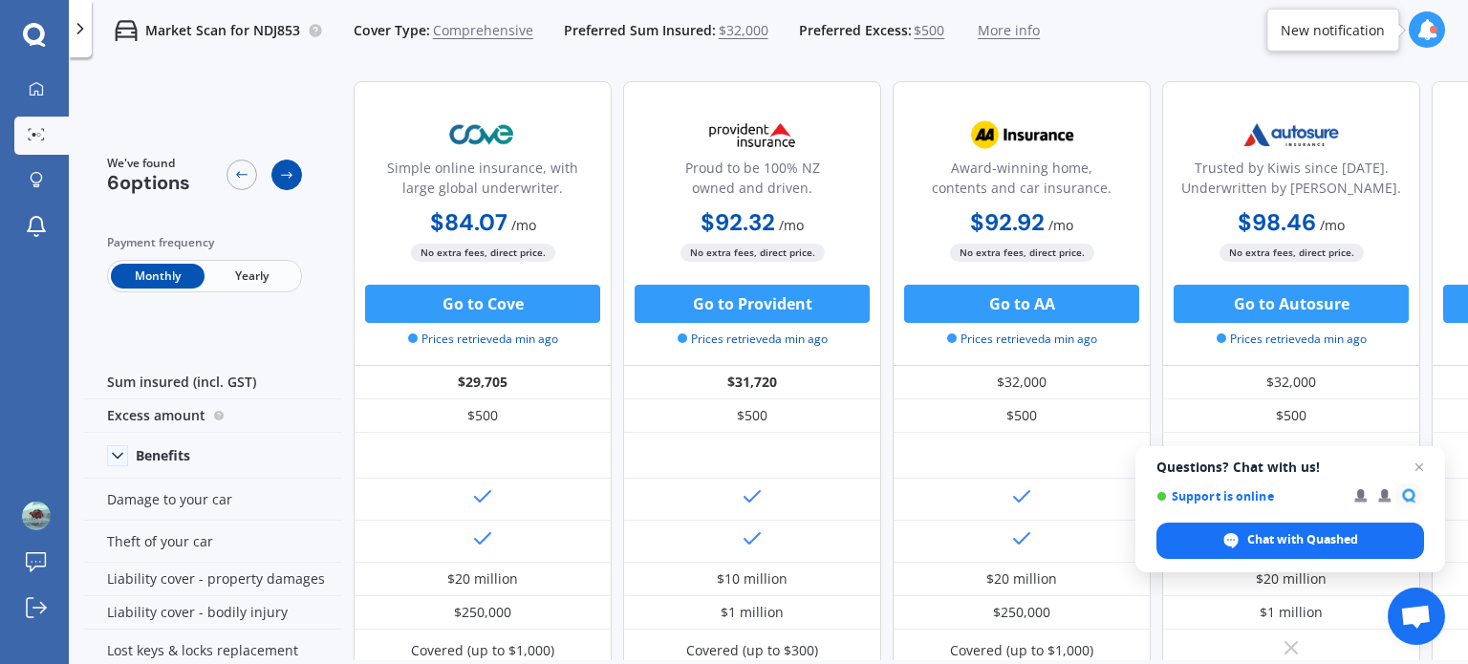
click at [275, 181] on div at bounding box center [287, 175] width 31 height 31
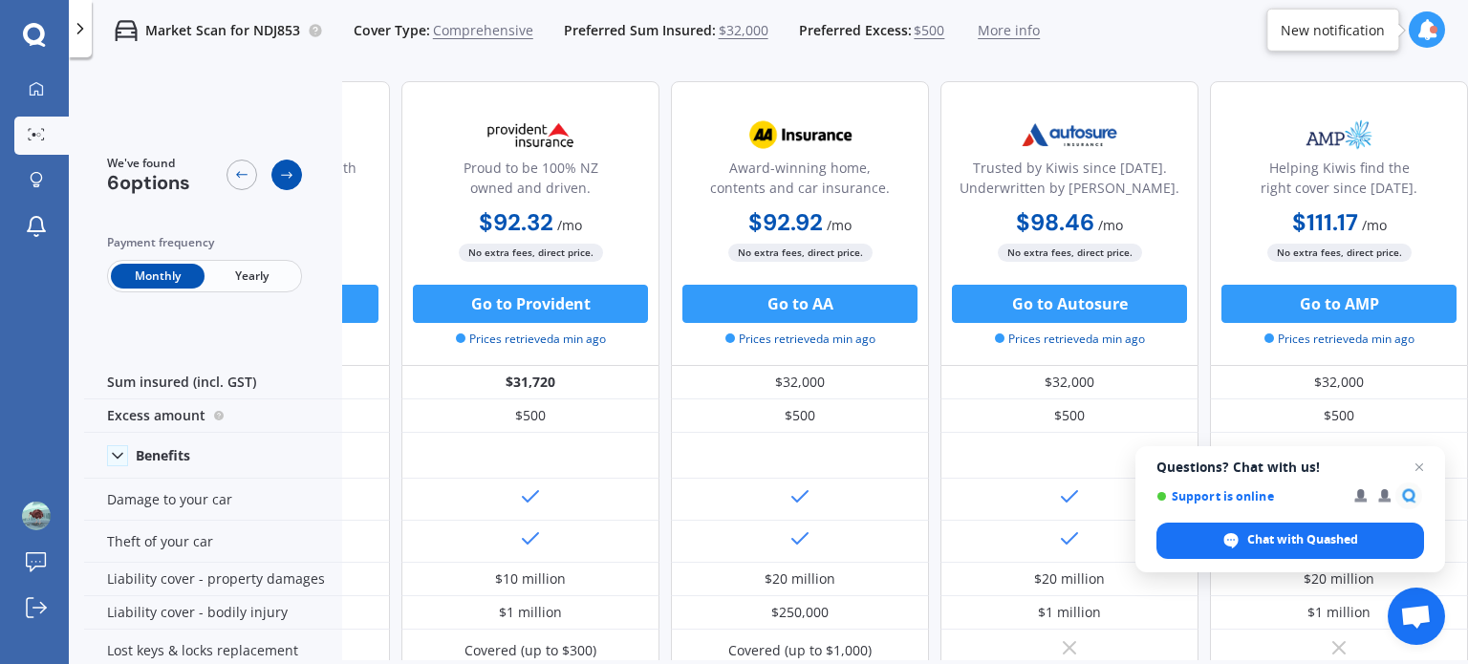
scroll to position [0, 489]
click at [275, 181] on div at bounding box center [287, 175] width 31 height 31
click at [242, 171] on icon at bounding box center [241, 174] width 15 height 15
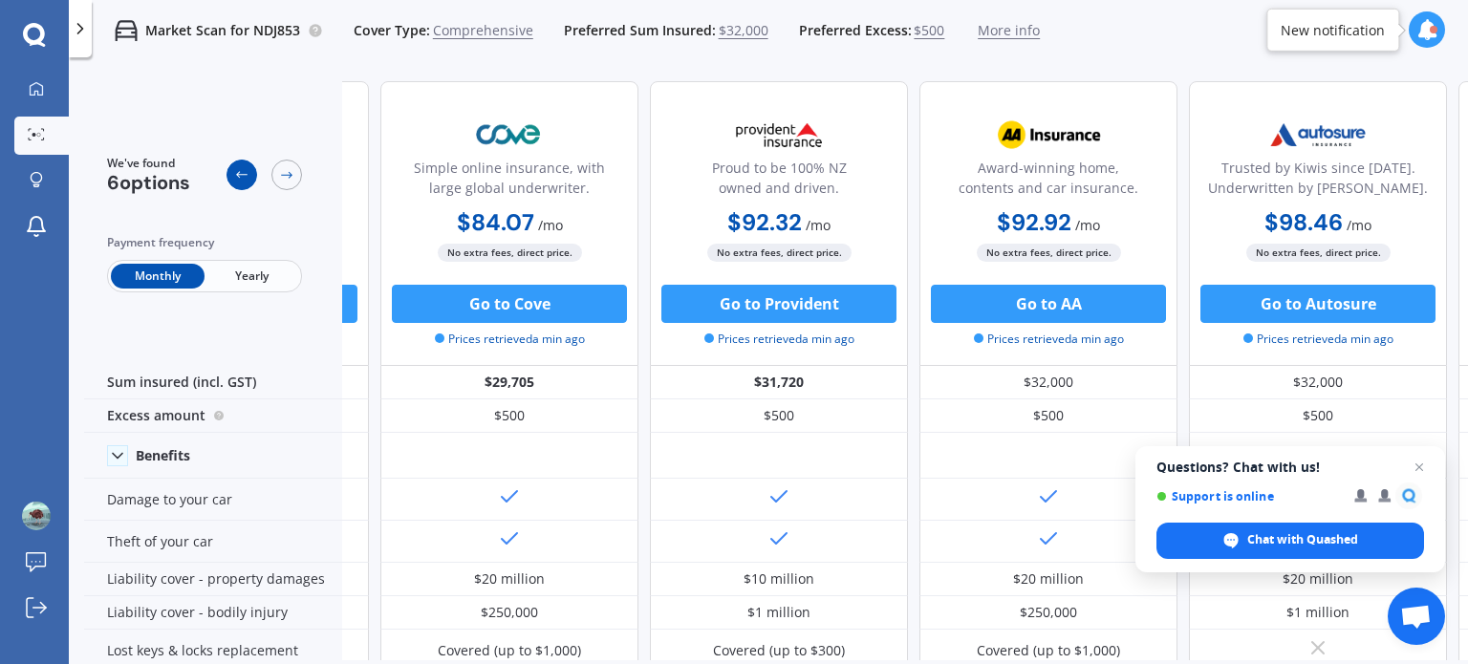
click at [242, 171] on icon at bounding box center [241, 174] width 15 height 15
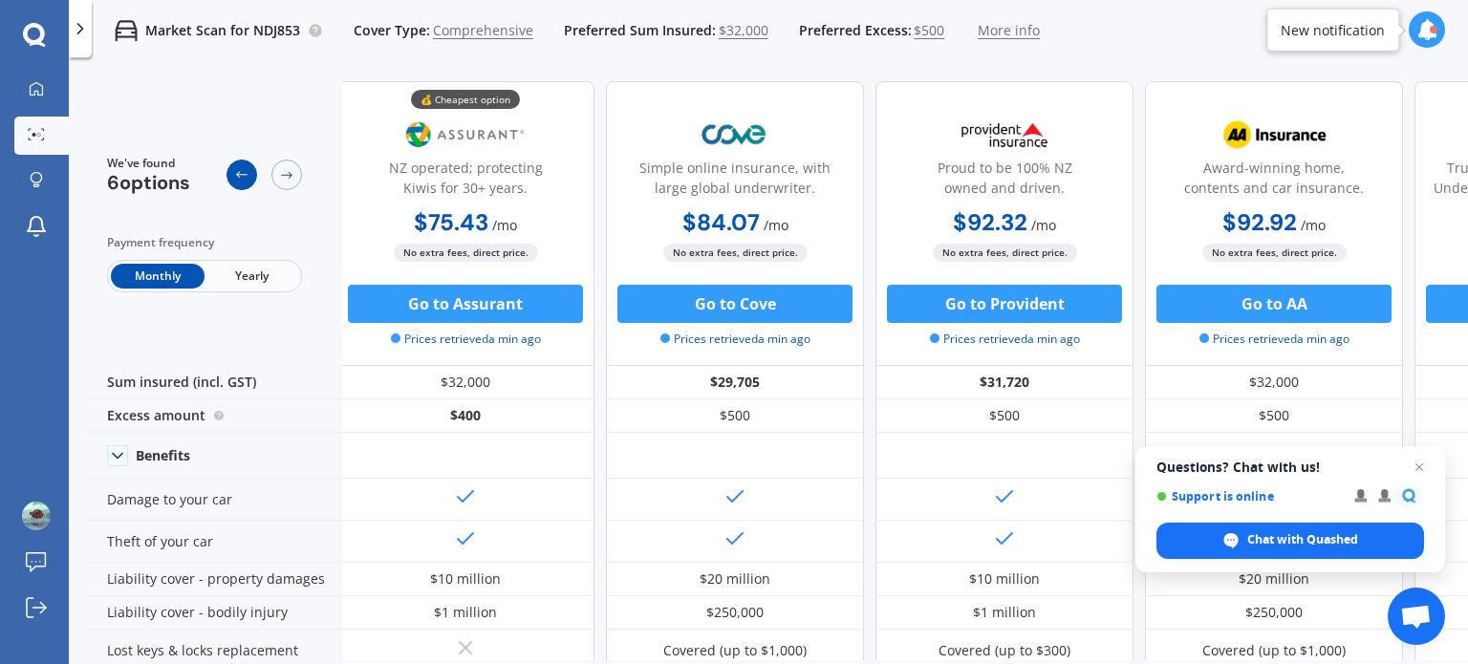
scroll to position [0, 0]
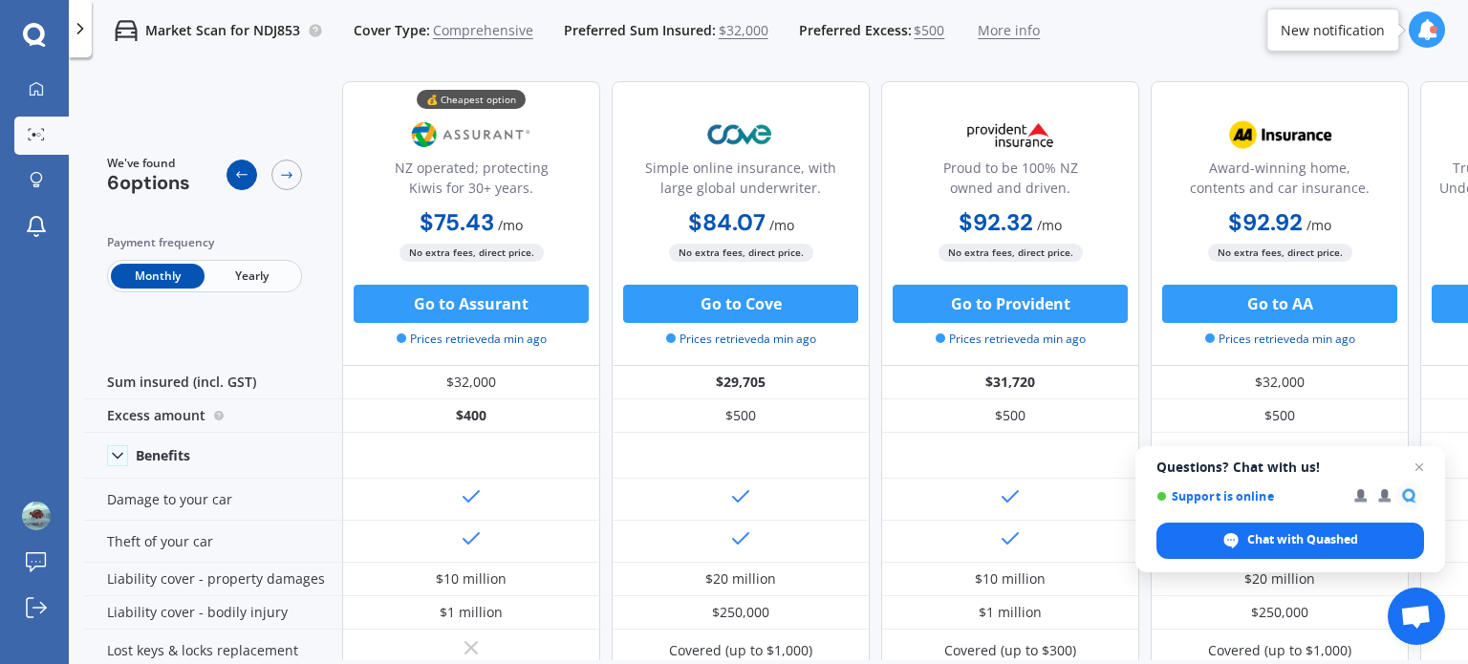
click at [242, 171] on icon at bounding box center [241, 174] width 15 height 15
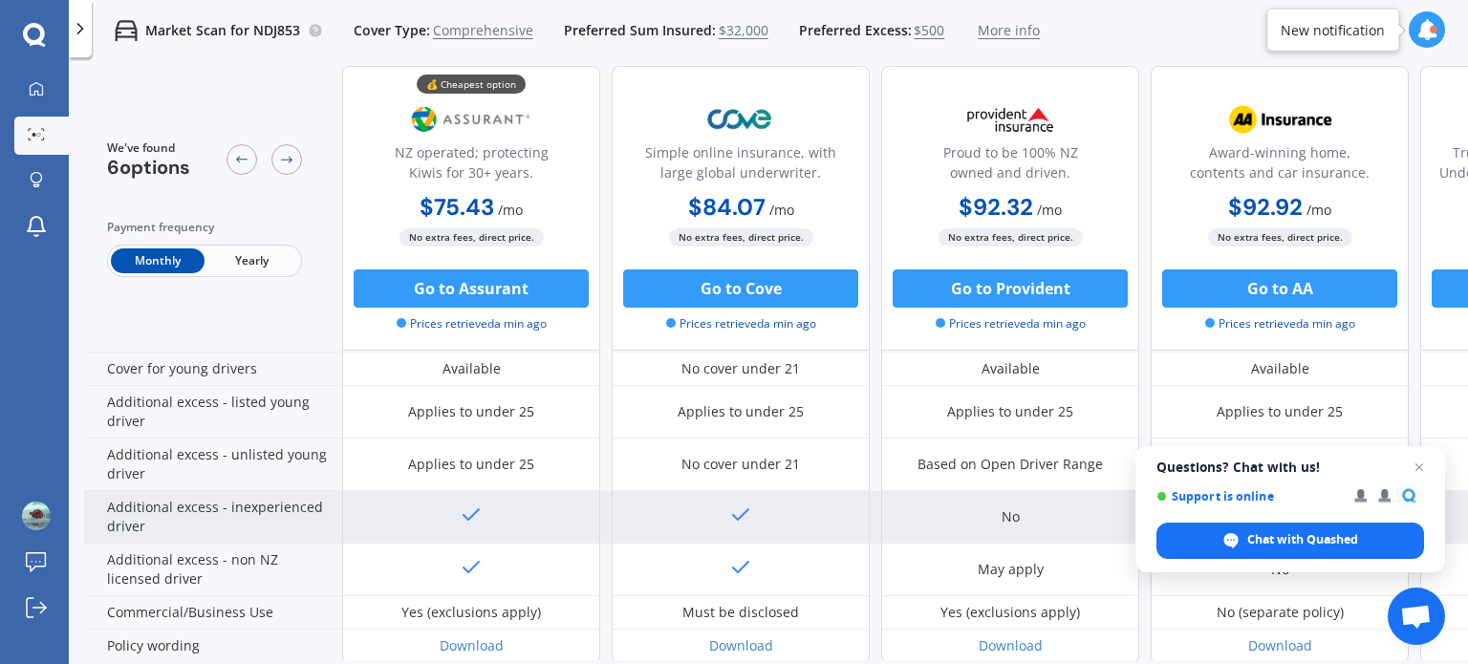
scroll to position [850, 0]
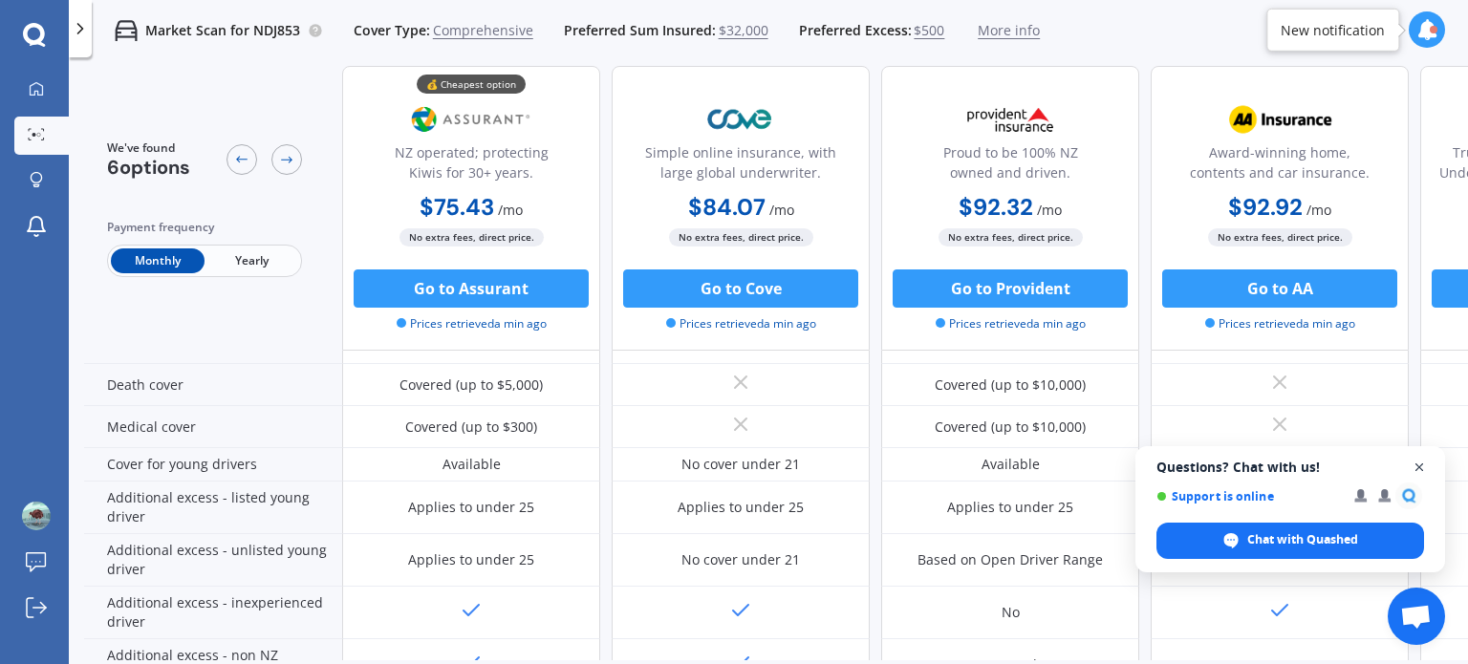
click at [1423, 468] on span "Close chat" at bounding box center [1420, 468] width 24 height 24
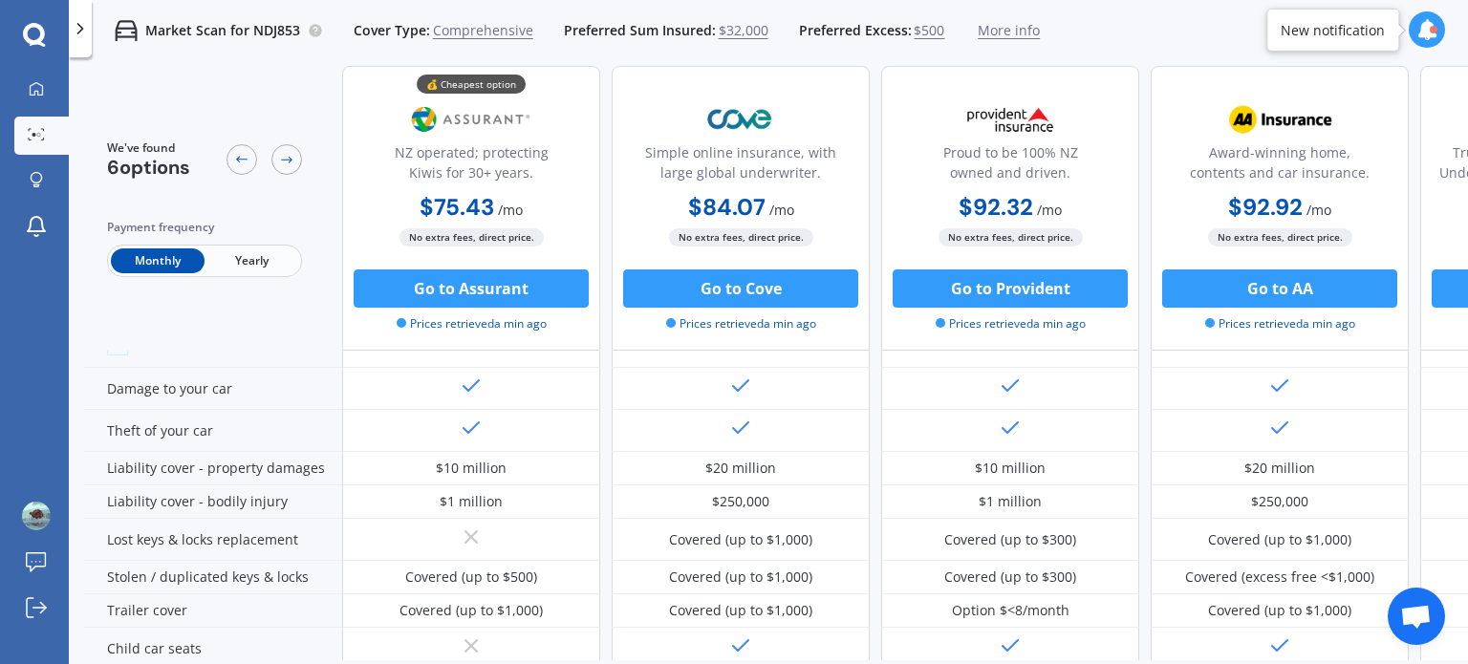
scroll to position [0, 0]
